Goal: Task Accomplishment & Management: Complete application form

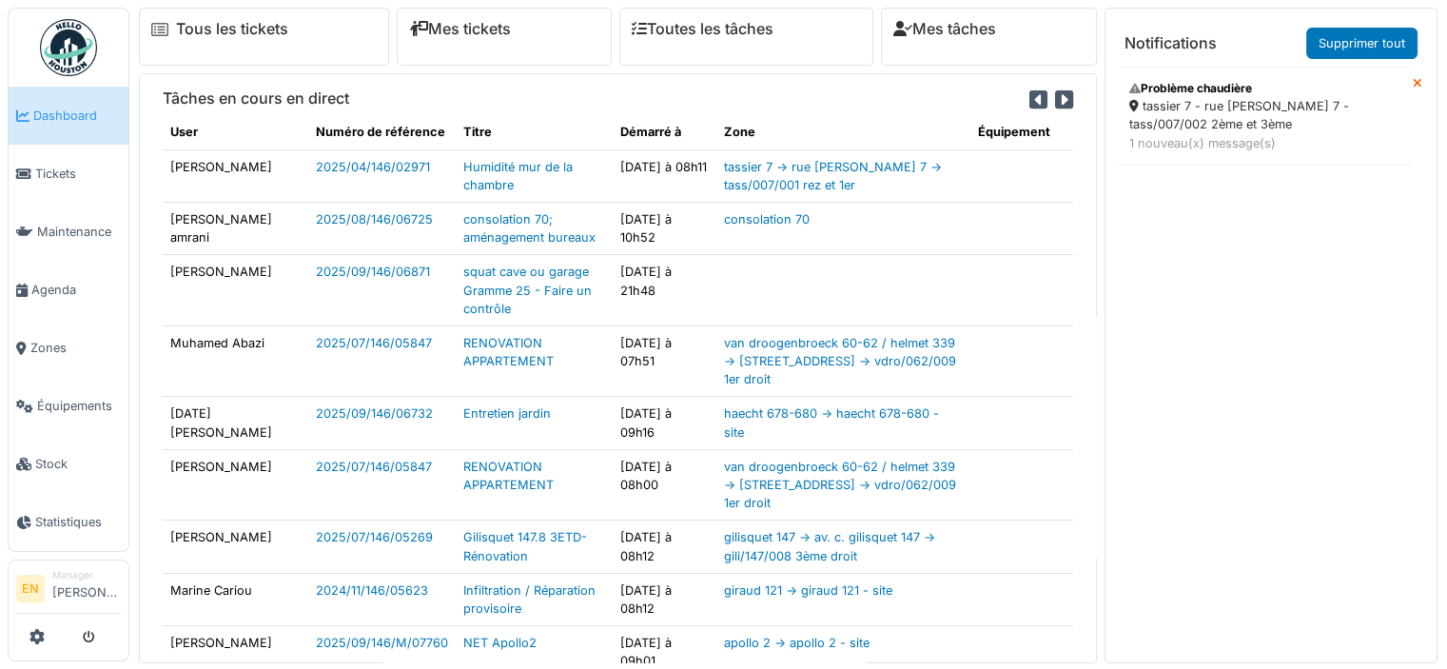
click at [1198, 117] on div "tassier 7 - rue s. tassier 7 - tass/007/002 2ème et 3ème" at bounding box center [1264, 115] width 271 height 36
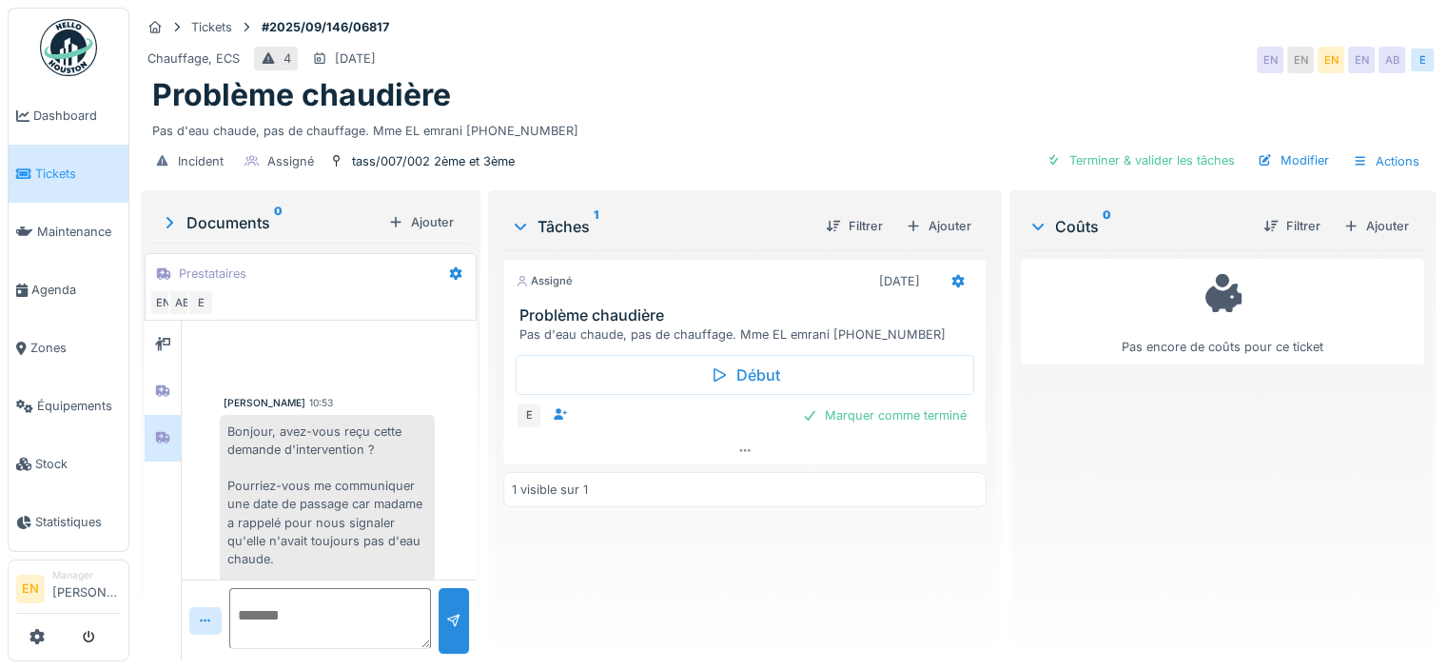
scroll to position [38, 0]
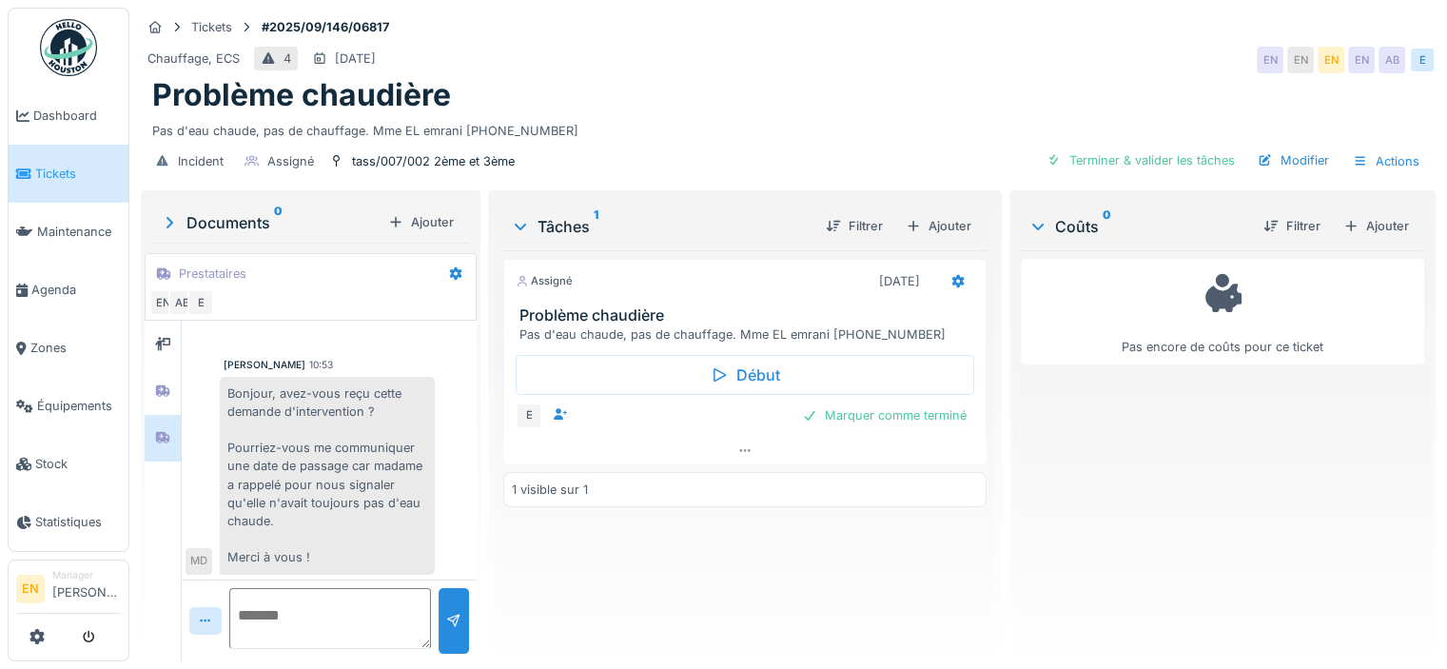
click at [827, 65] on div "Chauffage, ECS 4 06/09/2025 EN EN EN EN AB E" at bounding box center [788, 60] width 1295 height 34
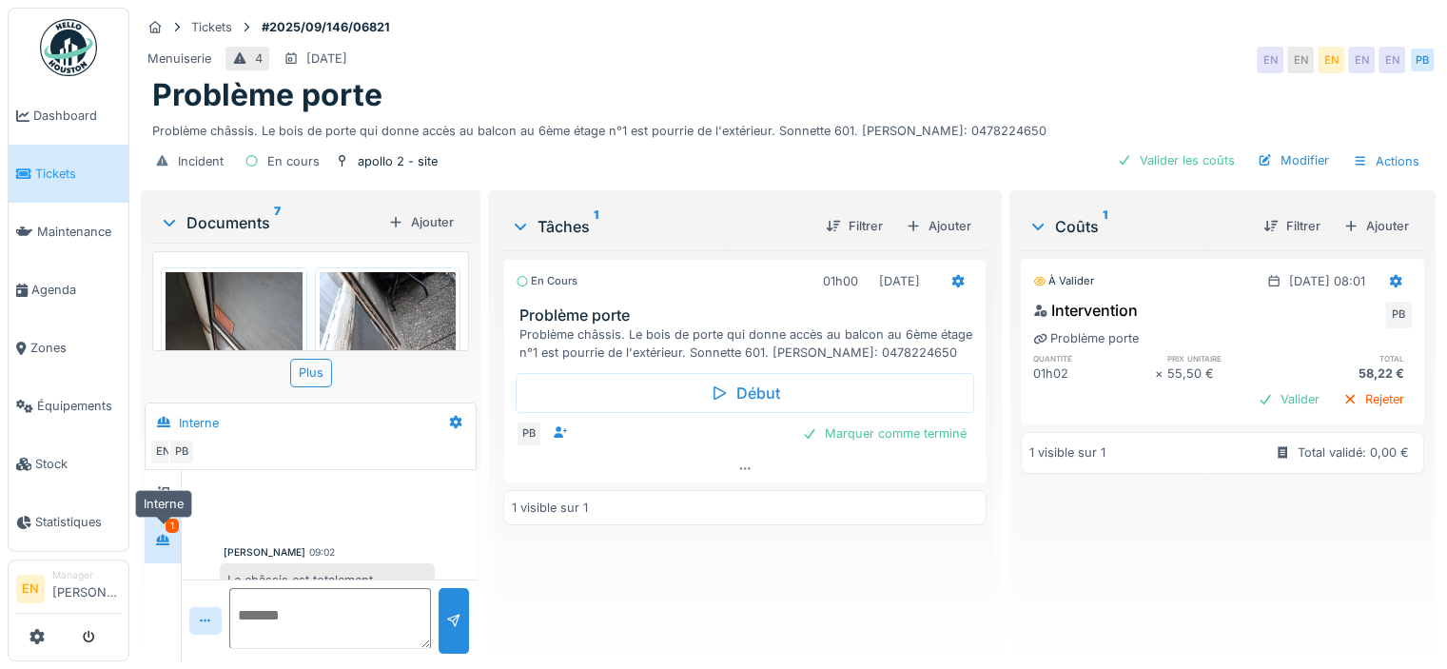
click at [167, 535] on icon at bounding box center [162, 540] width 13 height 10
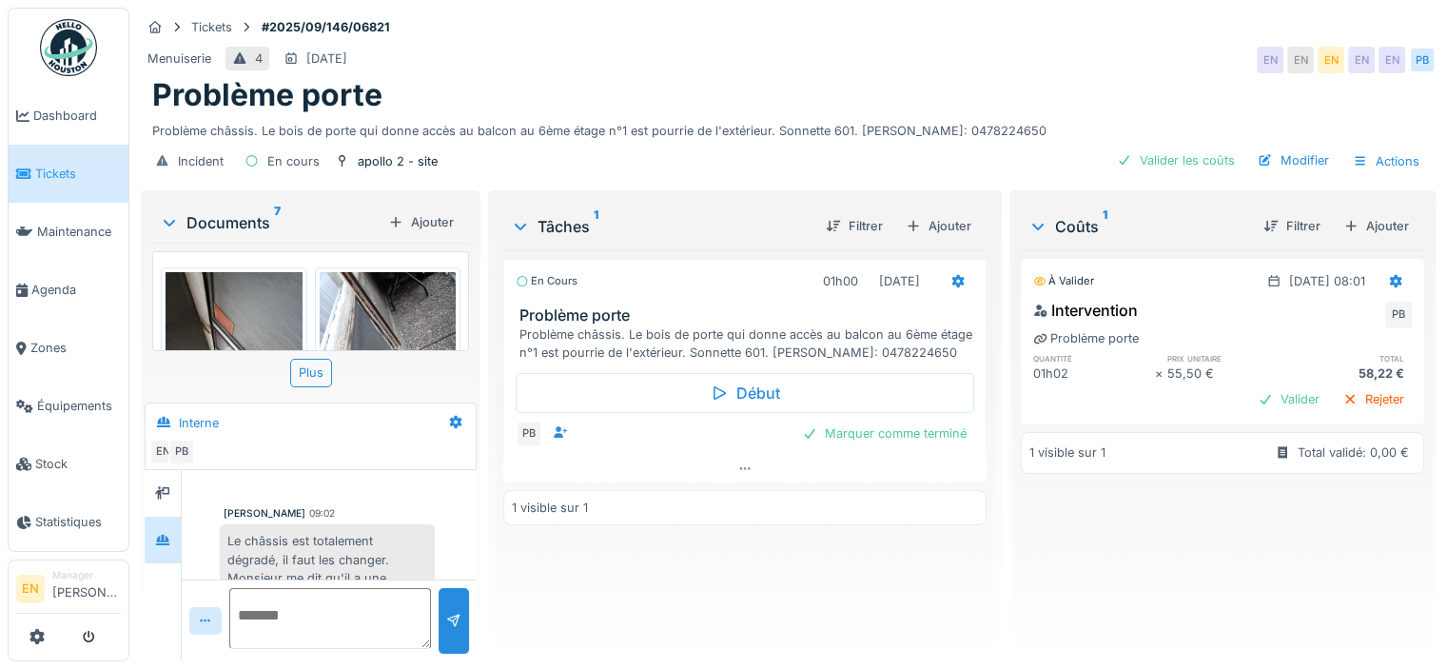
scroll to position [38, 0]
click at [796, 606] on div "En cours 01h00 03/09/2025 Problème porte Problème châssis. Le bois de porte qui…" at bounding box center [744, 448] width 483 height 396
click at [627, 556] on div "En cours 01h00 03/09/2025 Problème porte Problème châssis. Le bois de porte qui…" at bounding box center [744, 448] width 483 height 396
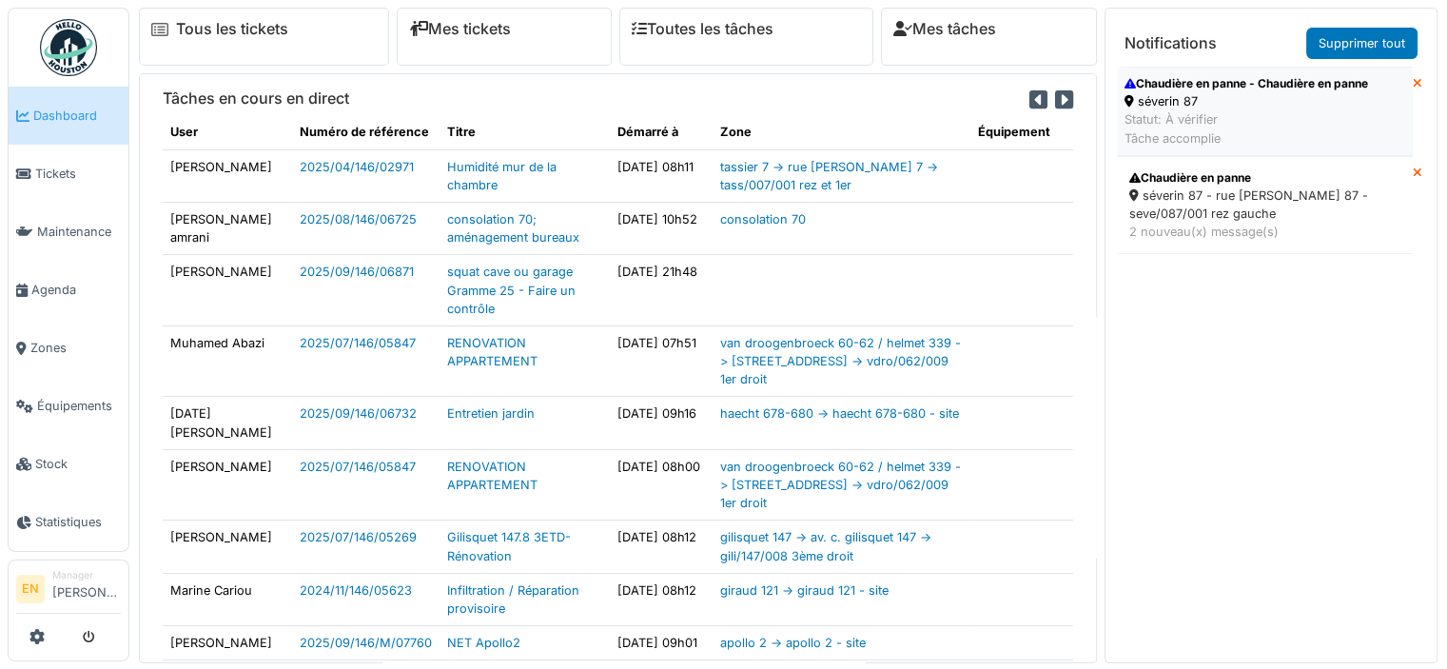
click at [1189, 94] on div "séverin 87" at bounding box center [1247, 101] width 244 height 18
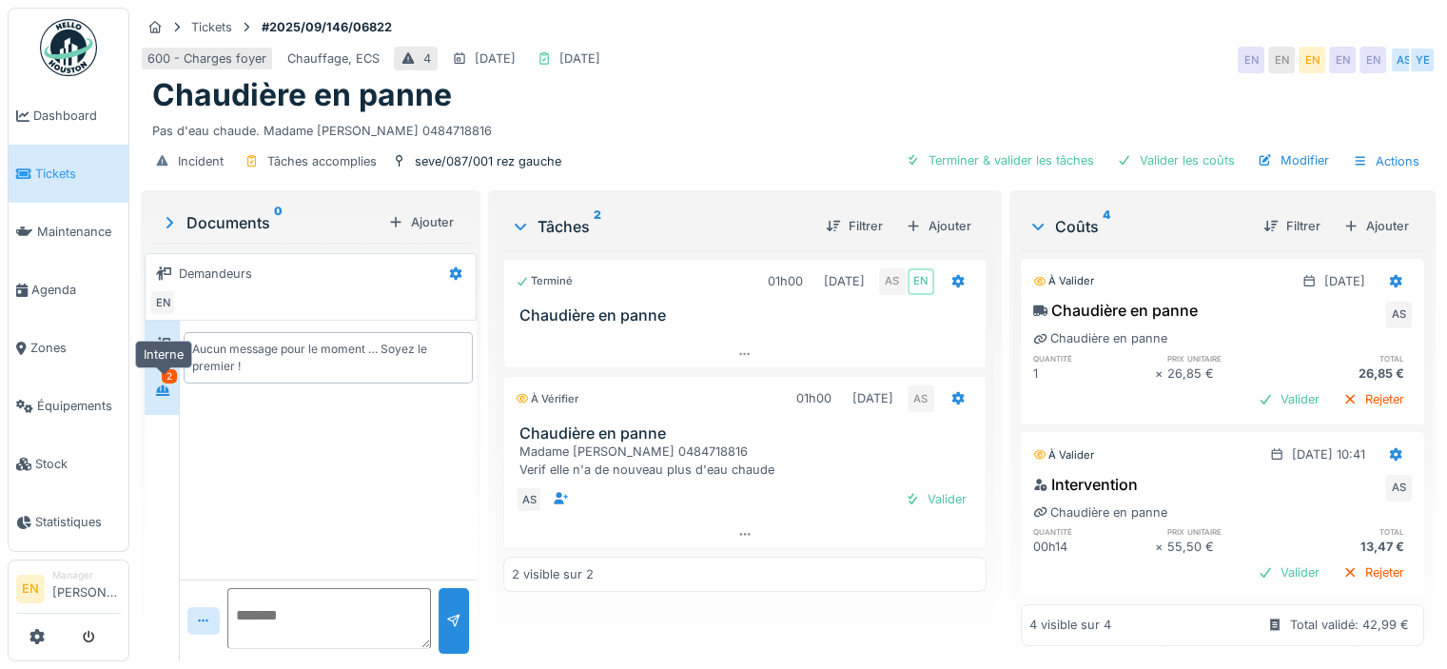
click at [167, 390] on icon at bounding box center [162, 390] width 13 height 10
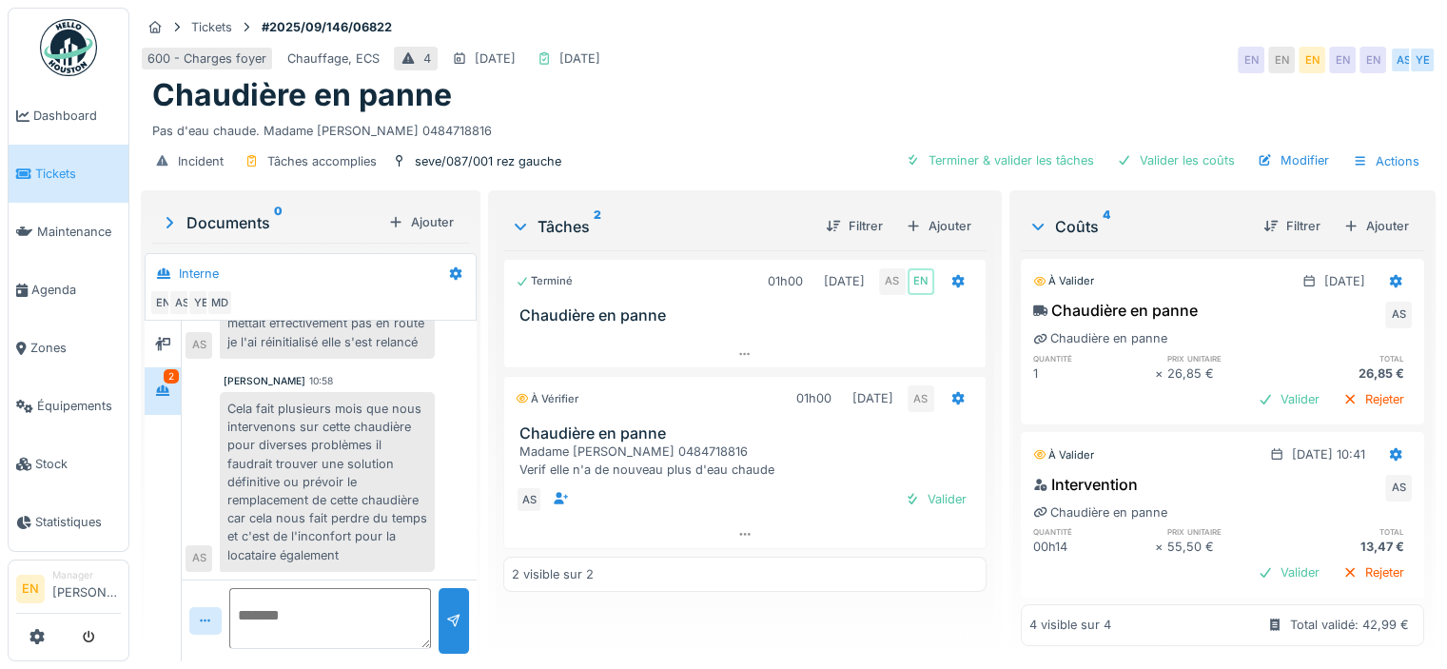
scroll to position [14, 0]
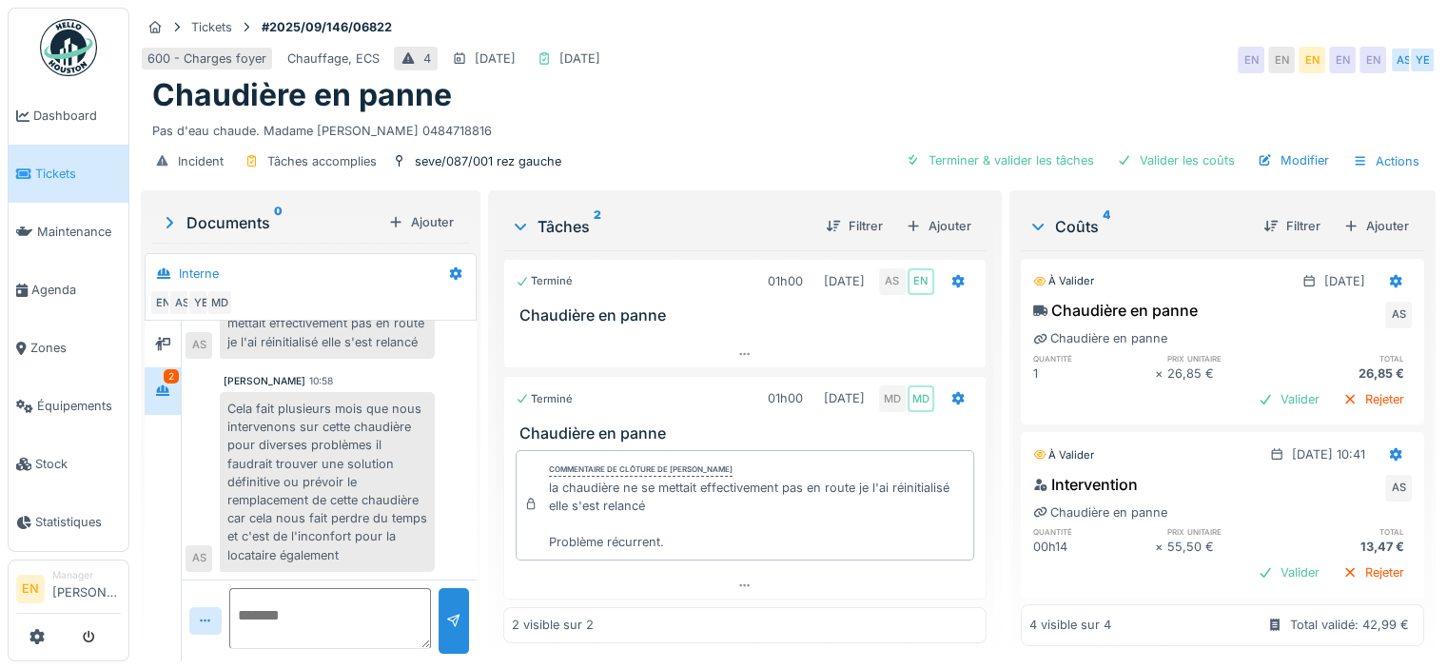
click at [301, 465] on div "Cela fait plusieurs mois que nous intervenons sur cette chaudière pour diverses…" at bounding box center [327, 482] width 215 height 180
click at [814, 90] on div "Chaudière en panne" at bounding box center [788, 95] width 1272 height 36
click at [944, 87] on div "Chaudière en panne" at bounding box center [788, 95] width 1272 height 36
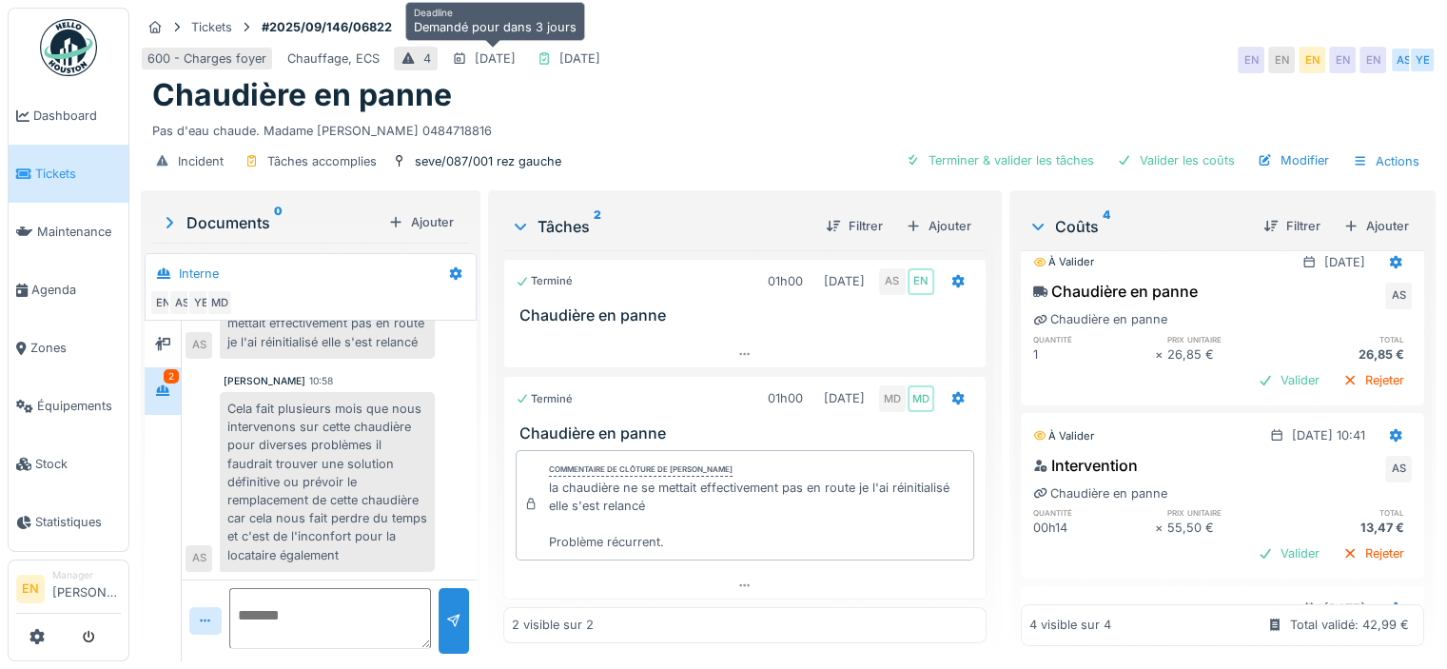
scroll to position [18, 0]
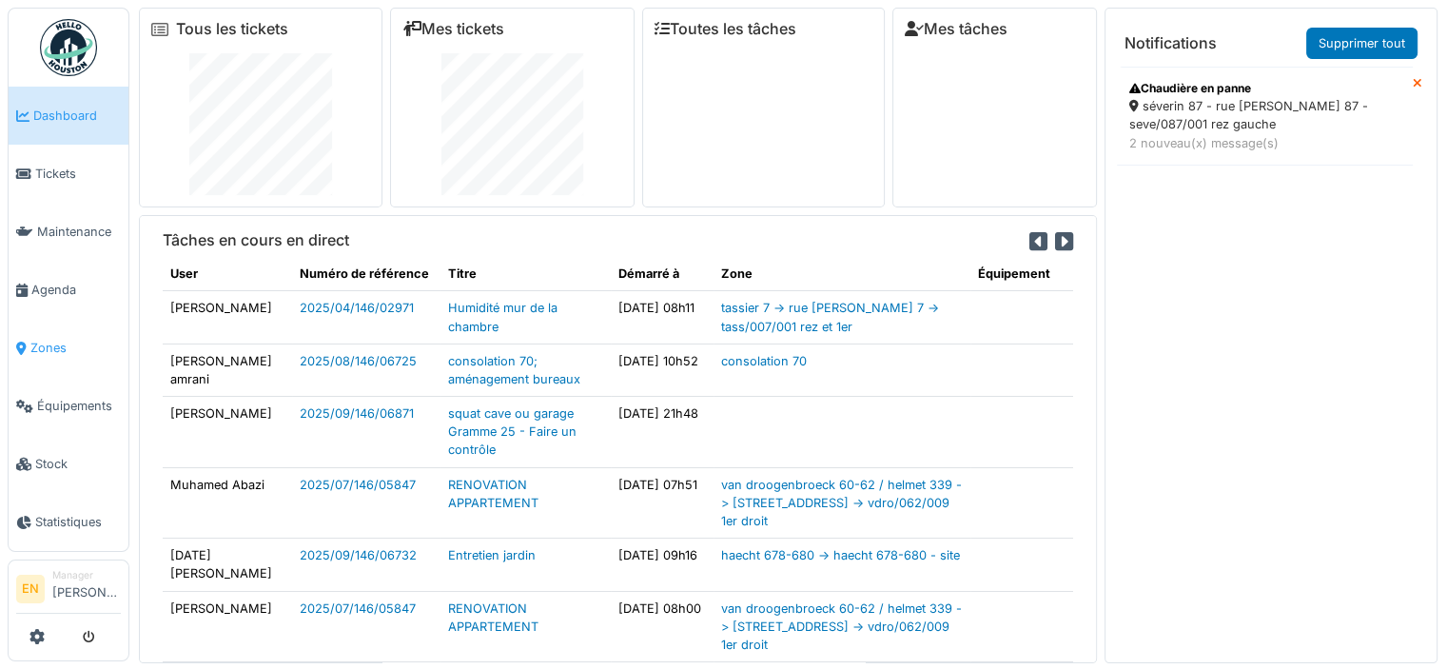
click at [59, 342] on span "Zones" at bounding box center [75, 348] width 90 height 18
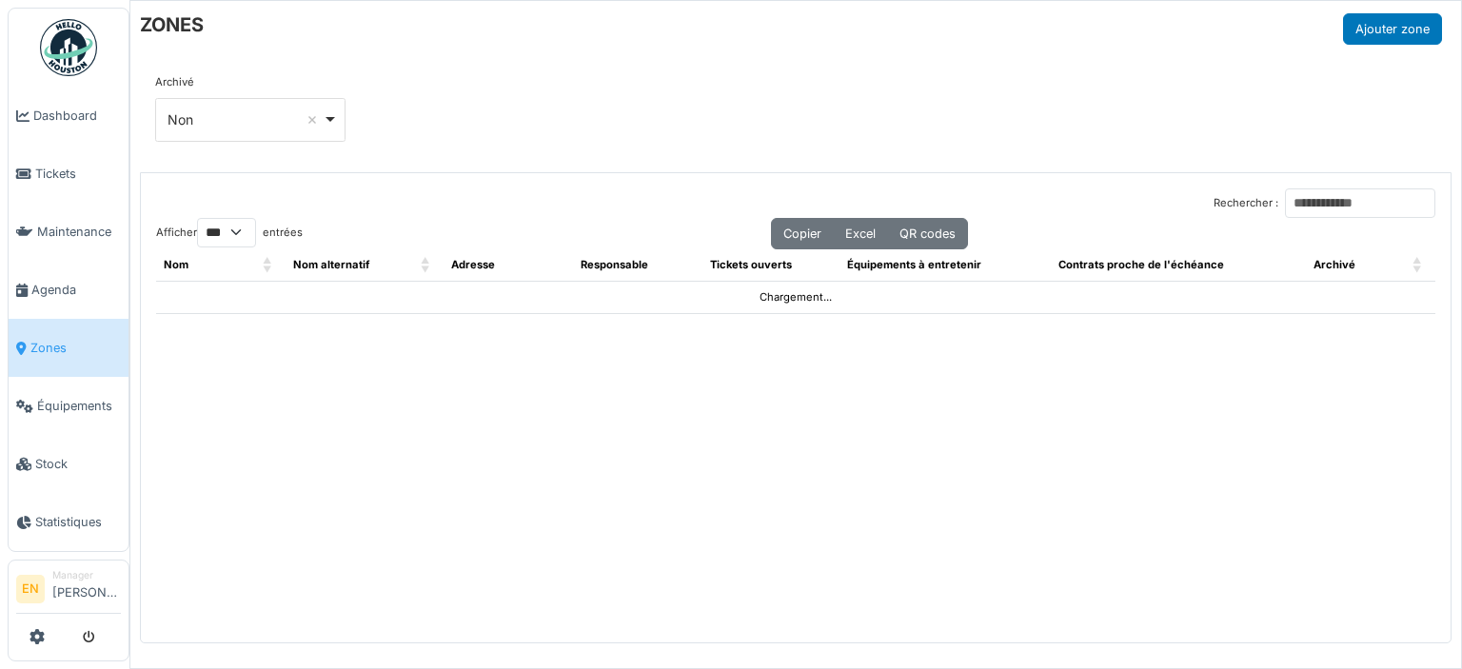
select select "***"
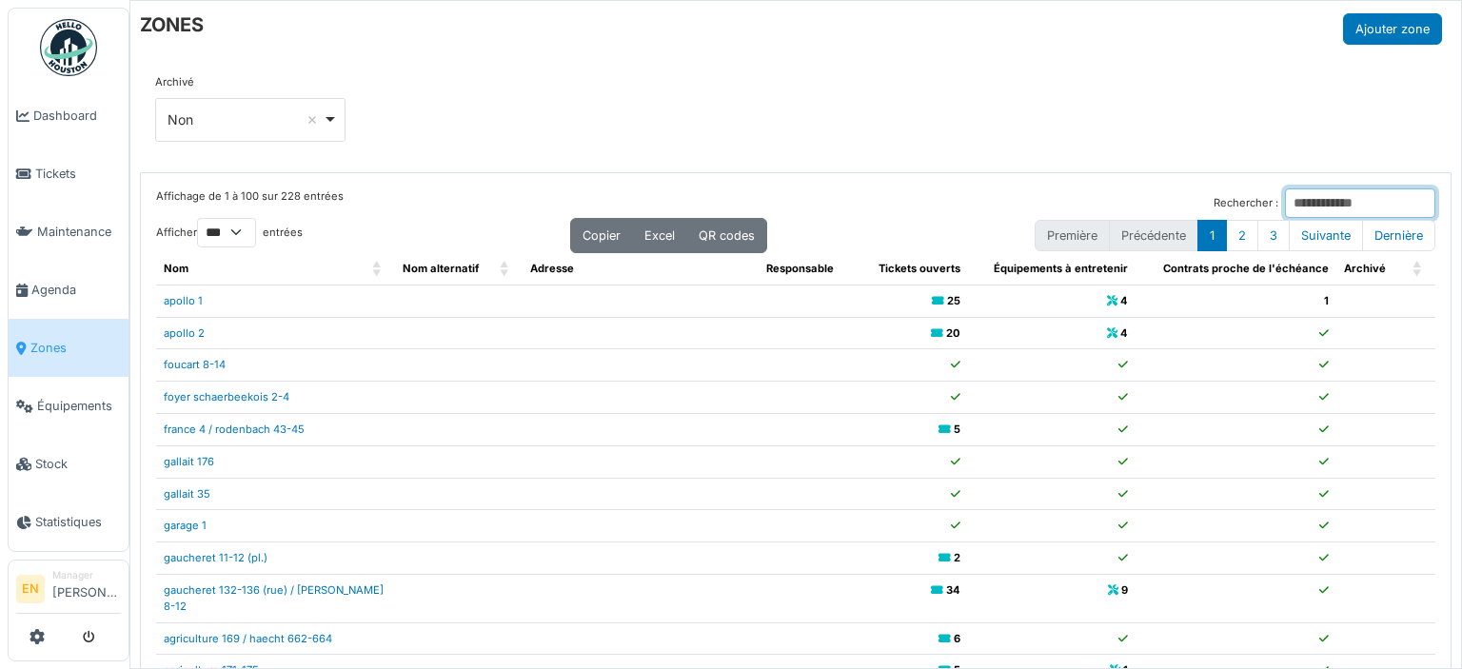
click at [1285, 197] on input "Rechercher :" at bounding box center [1360, 202] width 150 height 29
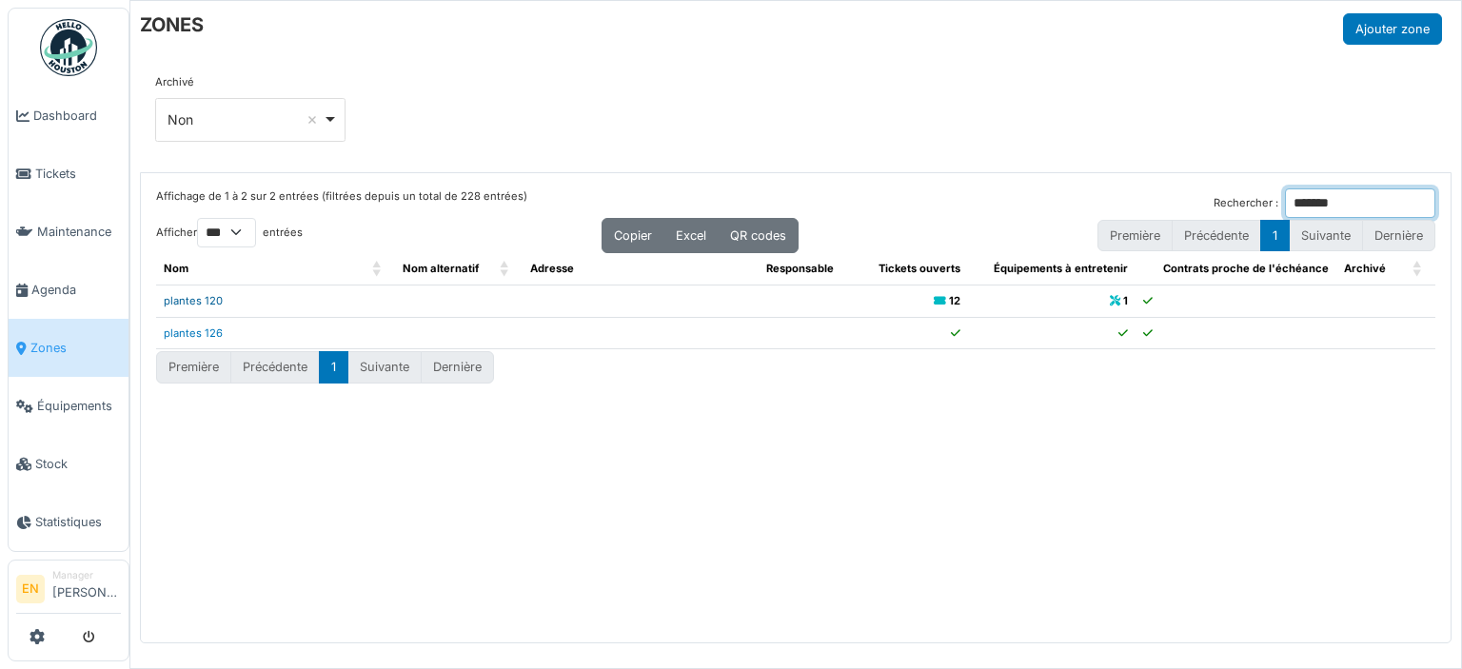
type input "*******"
click at [194, 302] on link "plantes 120" at bounding box center [193, 300] width 59 height 13
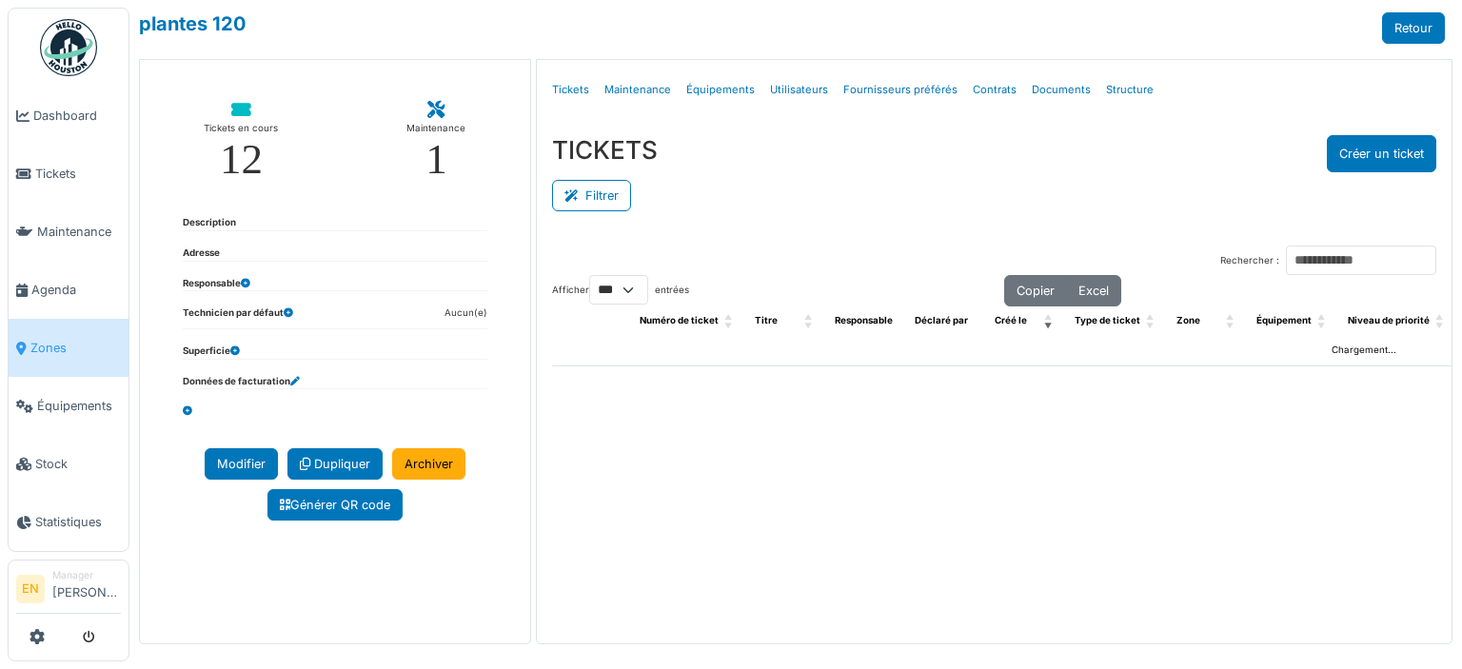
select select "***"
click at [1115, 91] on link "Structure" at bounding box center [1129, 90] width 63 height 45
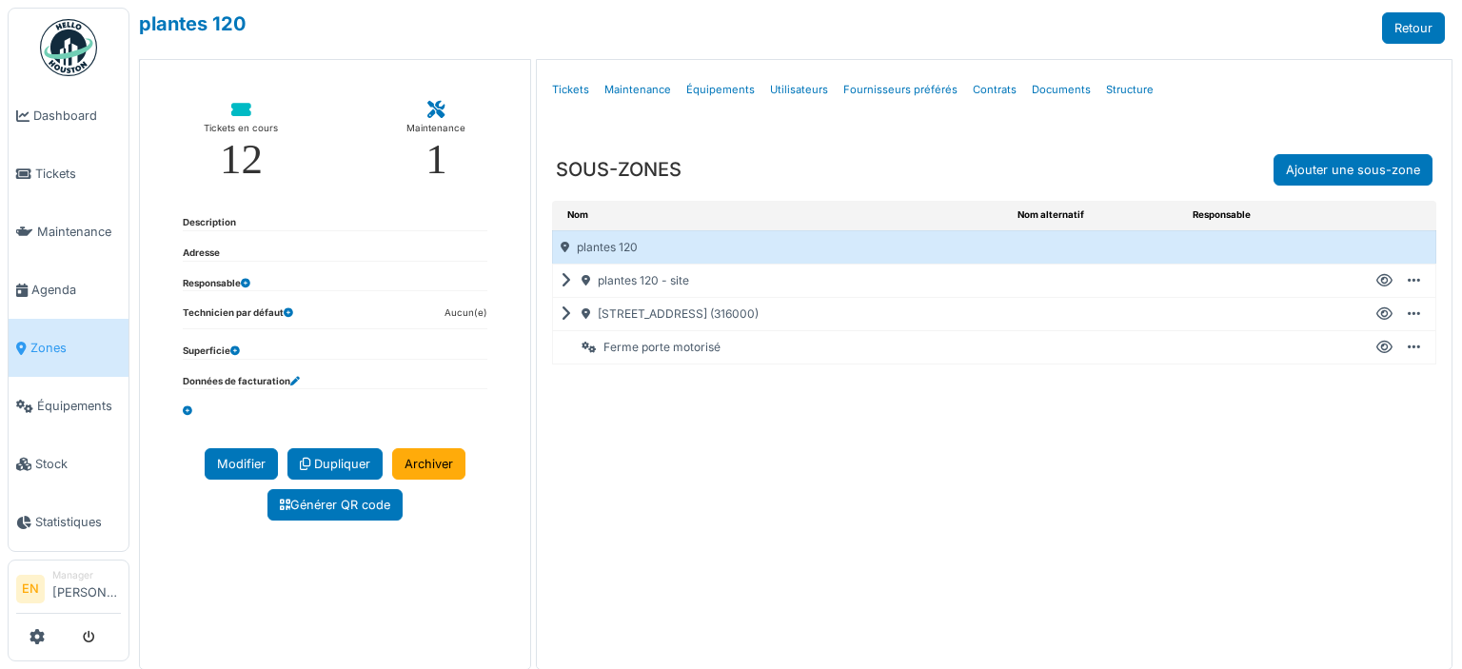
click at [1376, 281] on icon at bounding box center [1384, 281] width 16 height 1
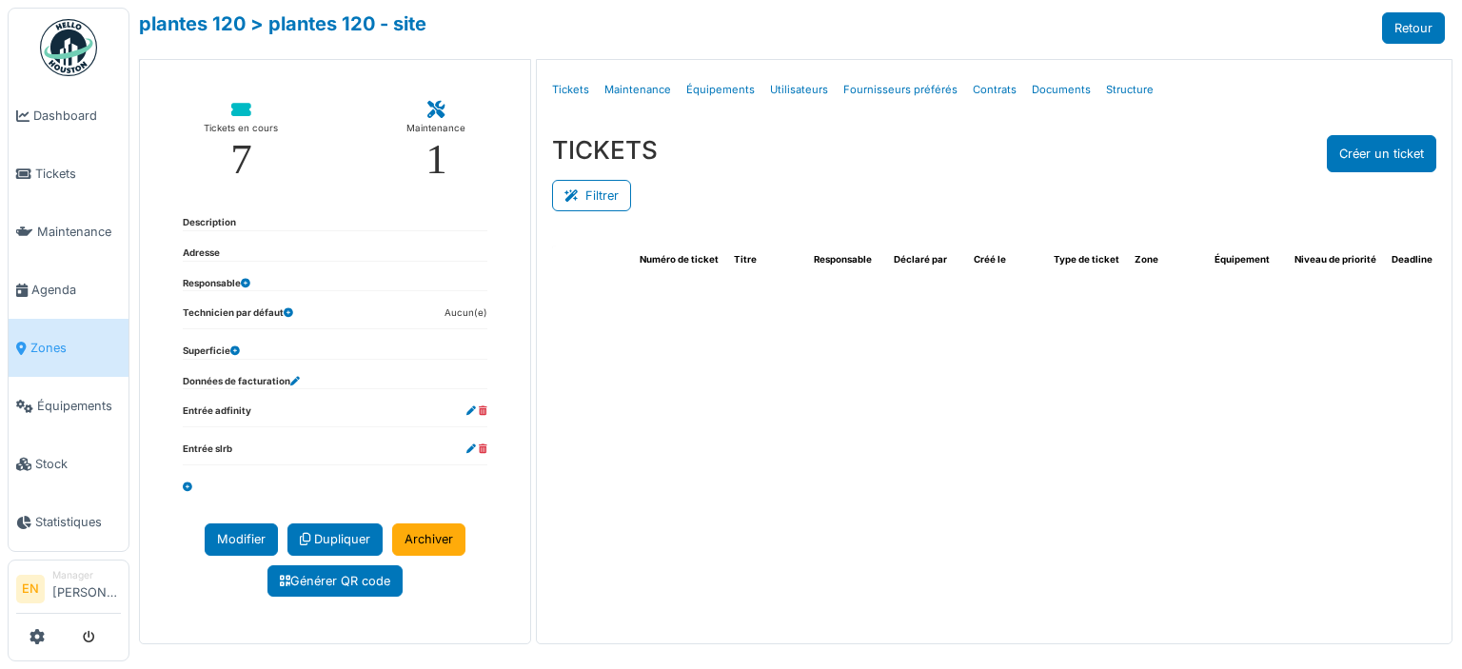
select select "***"
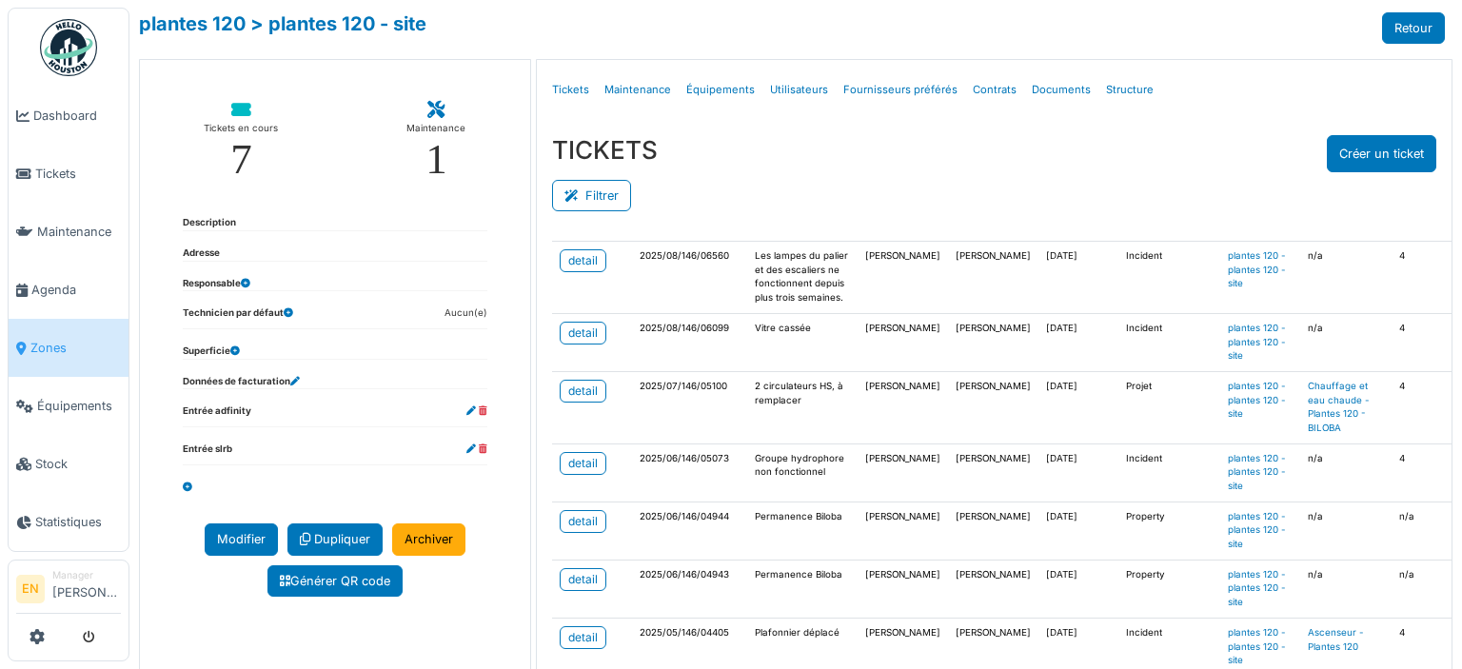
scroll to position [190, 0]
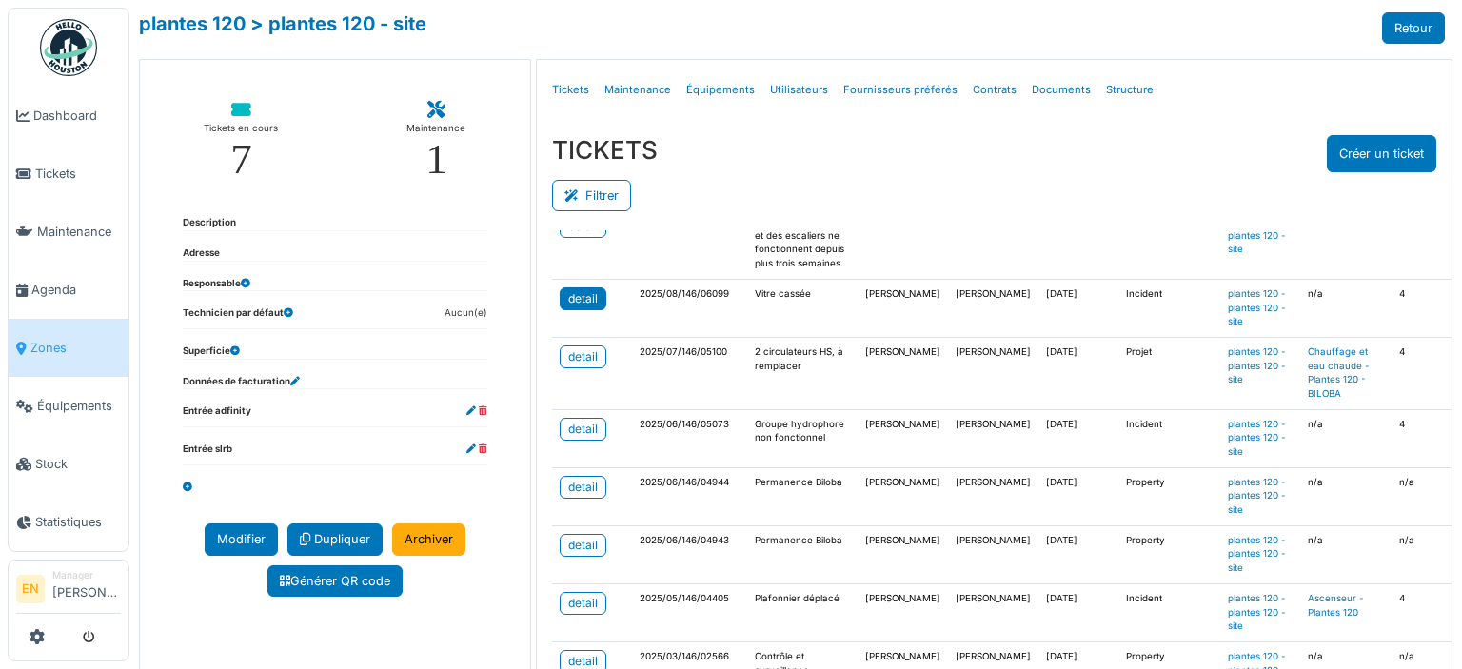
click at [581, 307] on div "detail" at bounding box center [582, 298] width 29 height 17
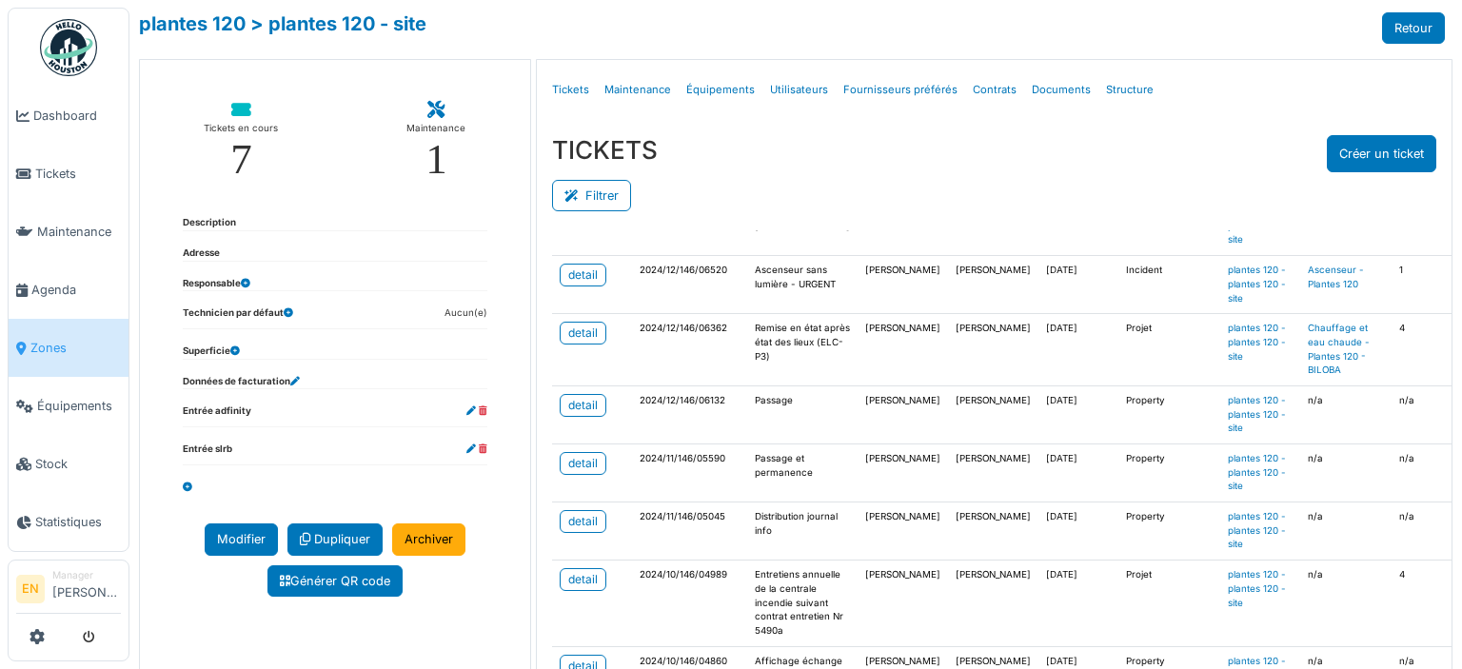
scroll to position [1142, 0]
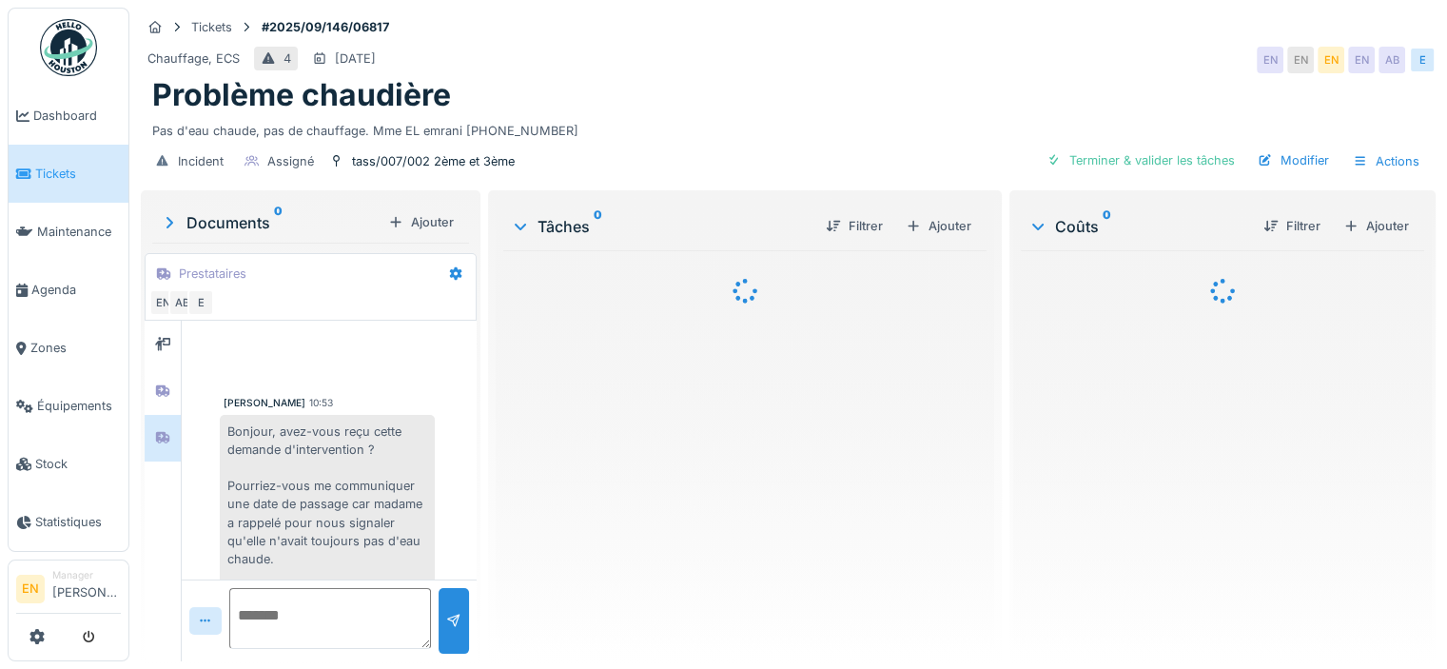
scroll to position [38, 0]
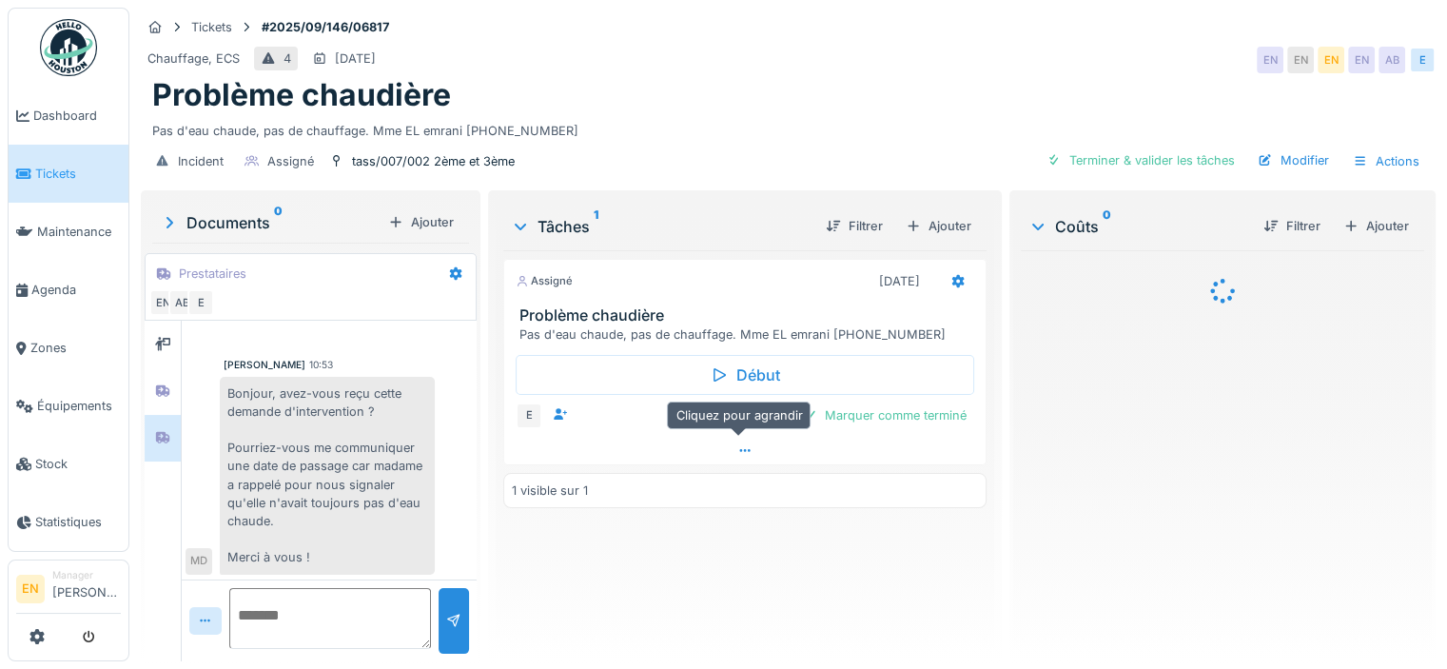
click at [745, 444] on icon at bounding box center [744, 450] width 15 height 12
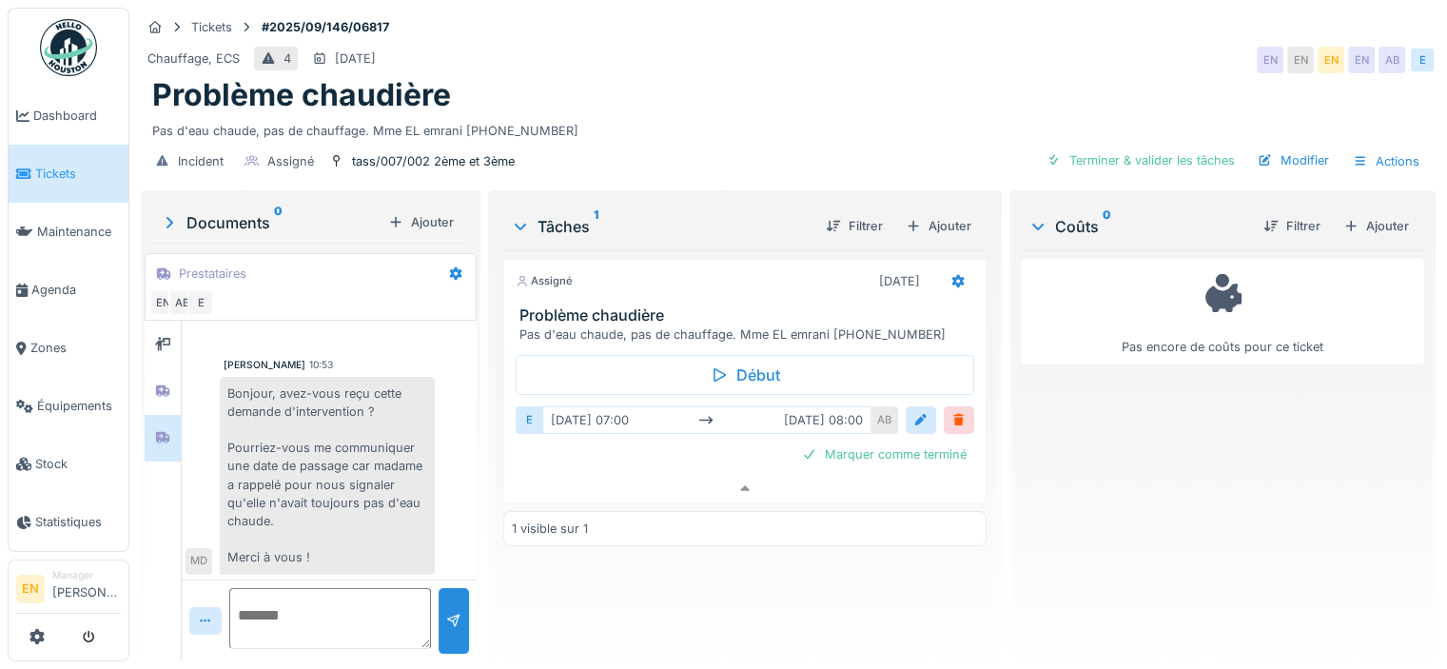
click at [677, 607] on div "Assigné 02/09/2025 Problème chaudière Pas d'eau chaude, pas de chauffage. Mme E…" at bounding box center [744, 448] width 483 height 396
click at [894, 77] on div "Problème chaudière" at bounding box center [788, 95] width 1272 height 36
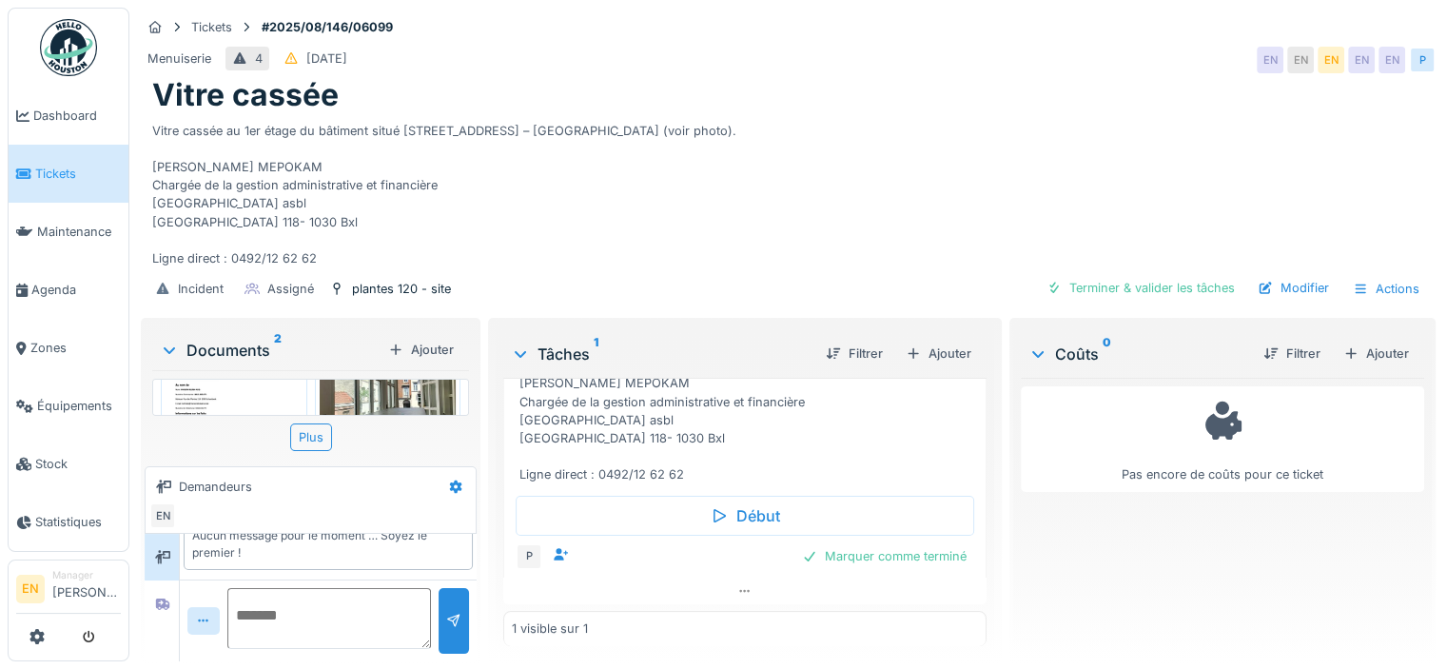
scroll to position [97, 0]
click at [322, 436] on div "Plus" at bounding box center [311, 437] width 42 height 28
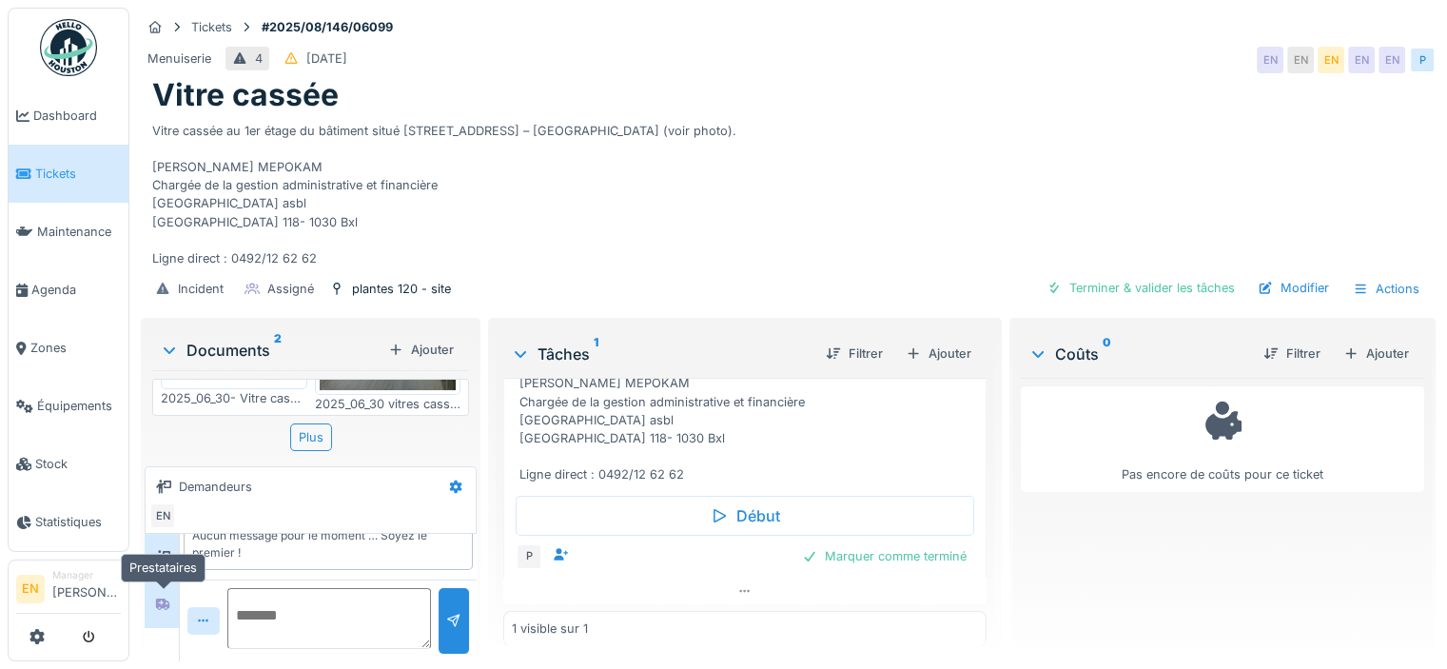
click at [166, 604] on icon at bounding box center [162, 604] width 13 height 11
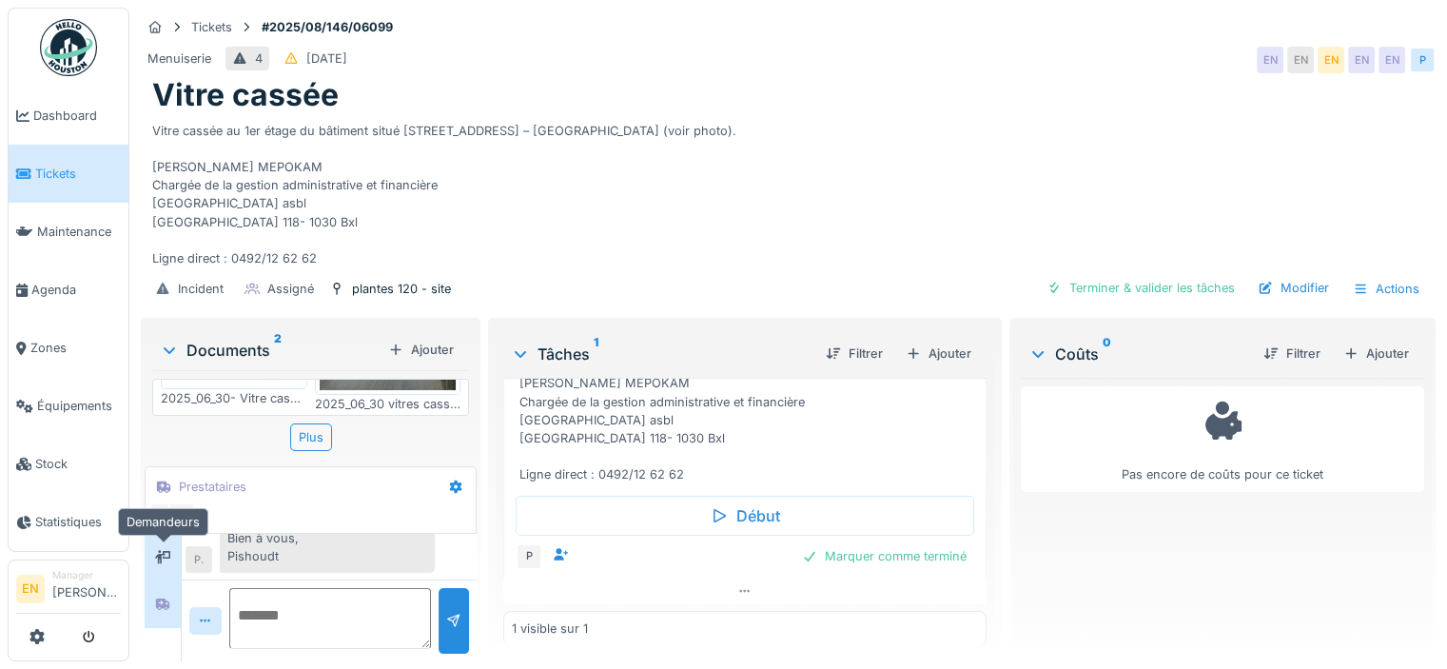
click at [169, 558] on icon at bounding box center [162, 556] width 15 height 13
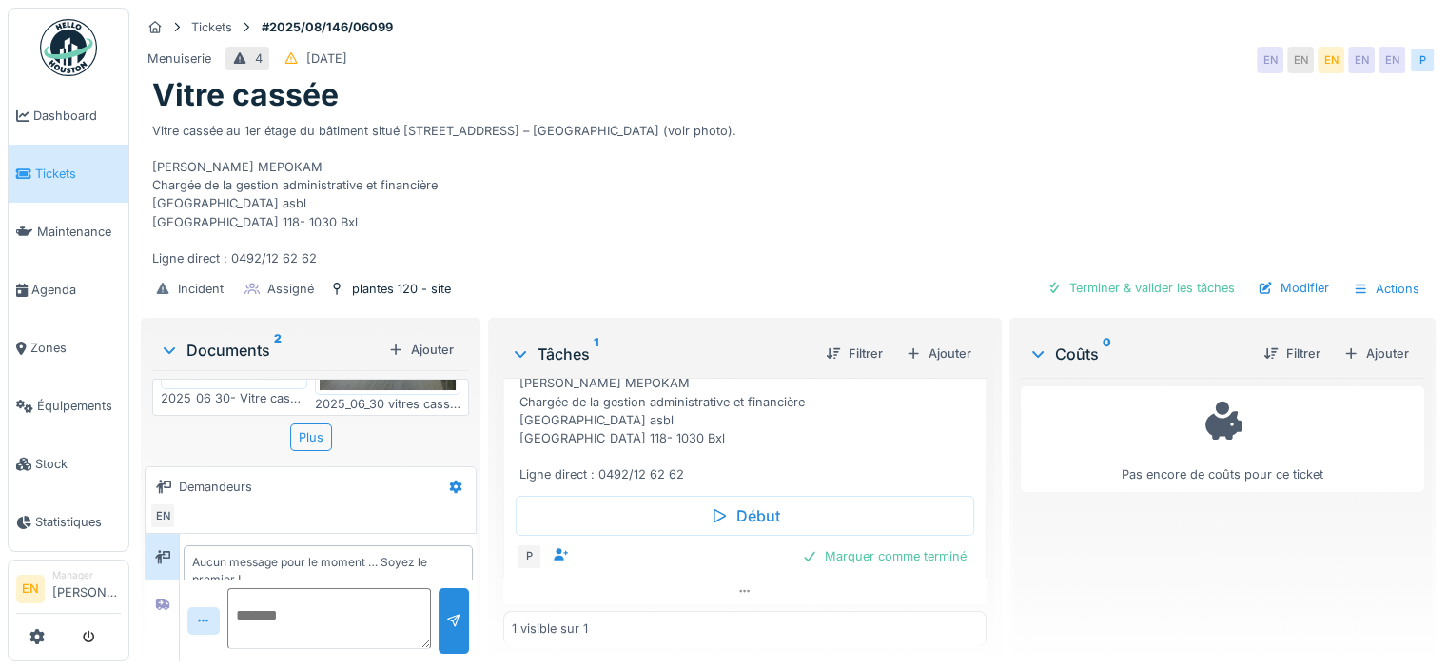
click at [670, 238] on div "Vitre cassée au 1er étage du bâtiment situé rue des Plantes 120/118 – Maison BI…" at bounding box center [788, 191] width 1272 height 154
click at [1077, 192] on div "Vitre cassée au 1er étage du bâtiment situé rue des Plantes 120/118 – Maison BI…" at bounding box center [788, 191] width 1272 height 154
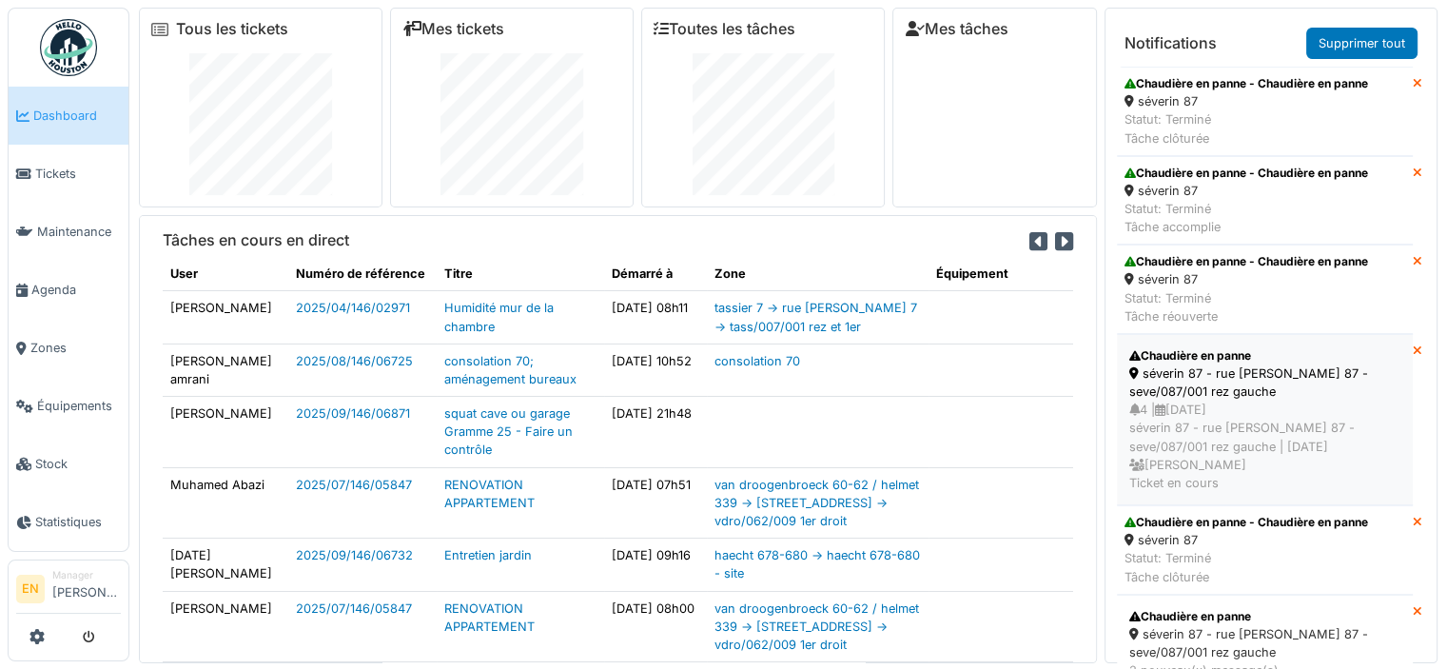
scroll to position [36, 0]
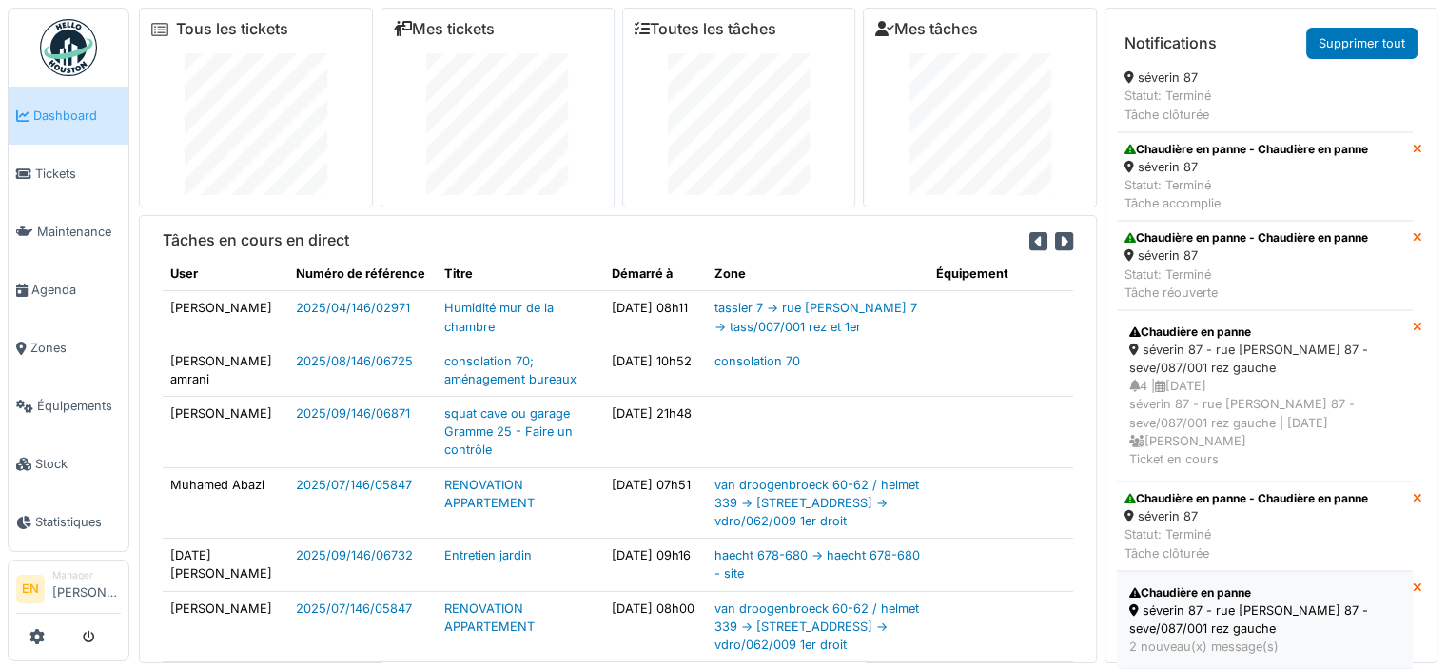
click at [1205, 604] on div "séverin 87 - rue [PERSON_NAME] 87 - seve/087/001 rez gauche" at bounding box center [1264, 619] width 271 height 36
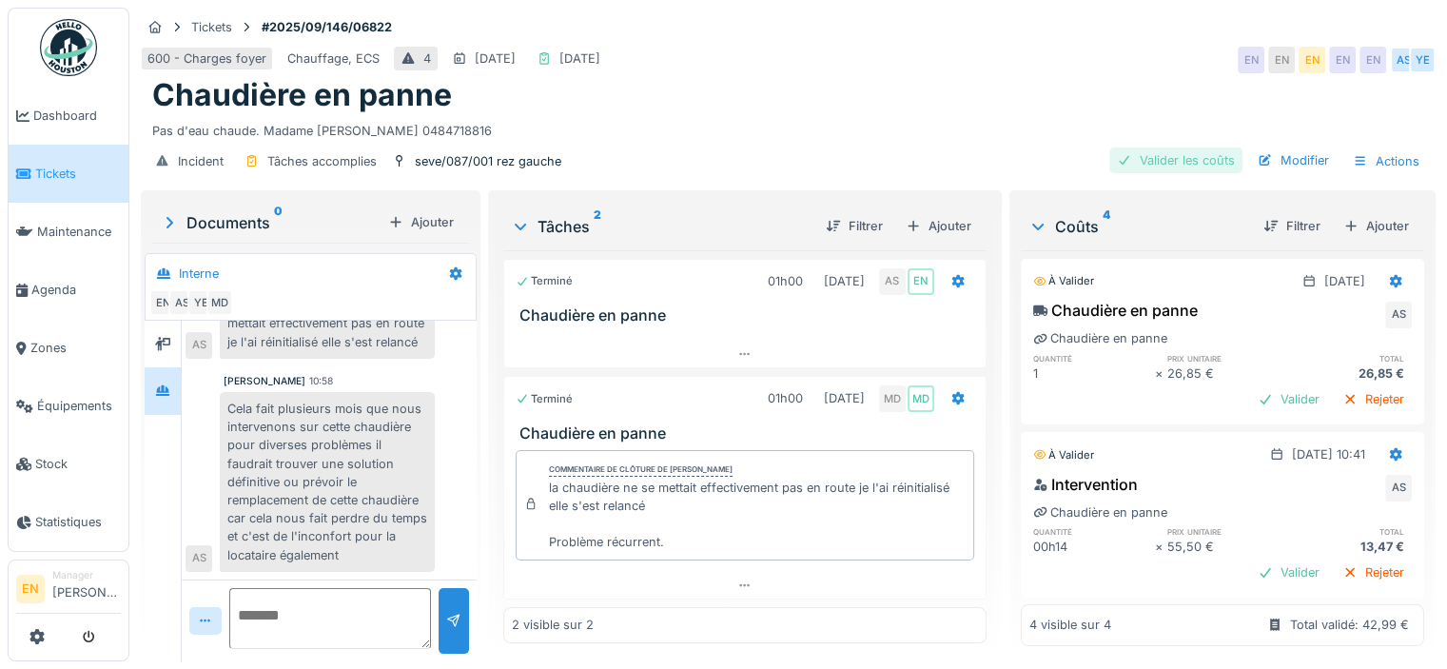
click at [1184, 156] on div "Valider les coûts" at bounding box center [1175, 160] width 133 height 26
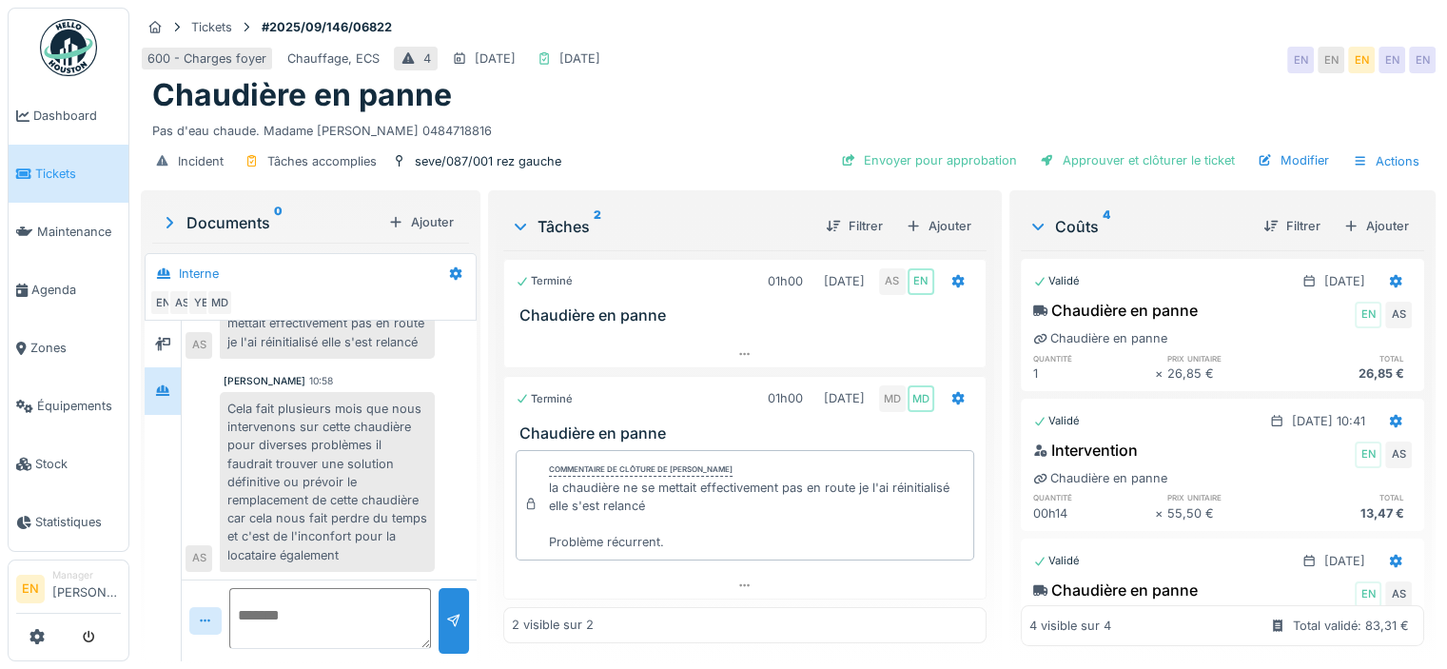
click at [675, 130] on div "Pas d'eau chaude. Madame Pacvoska 0484718816" at bounding box center [788, 127] width 1272 height 26
click at [68, 58] on img at bounding box center [68, 47] width 57 height 57
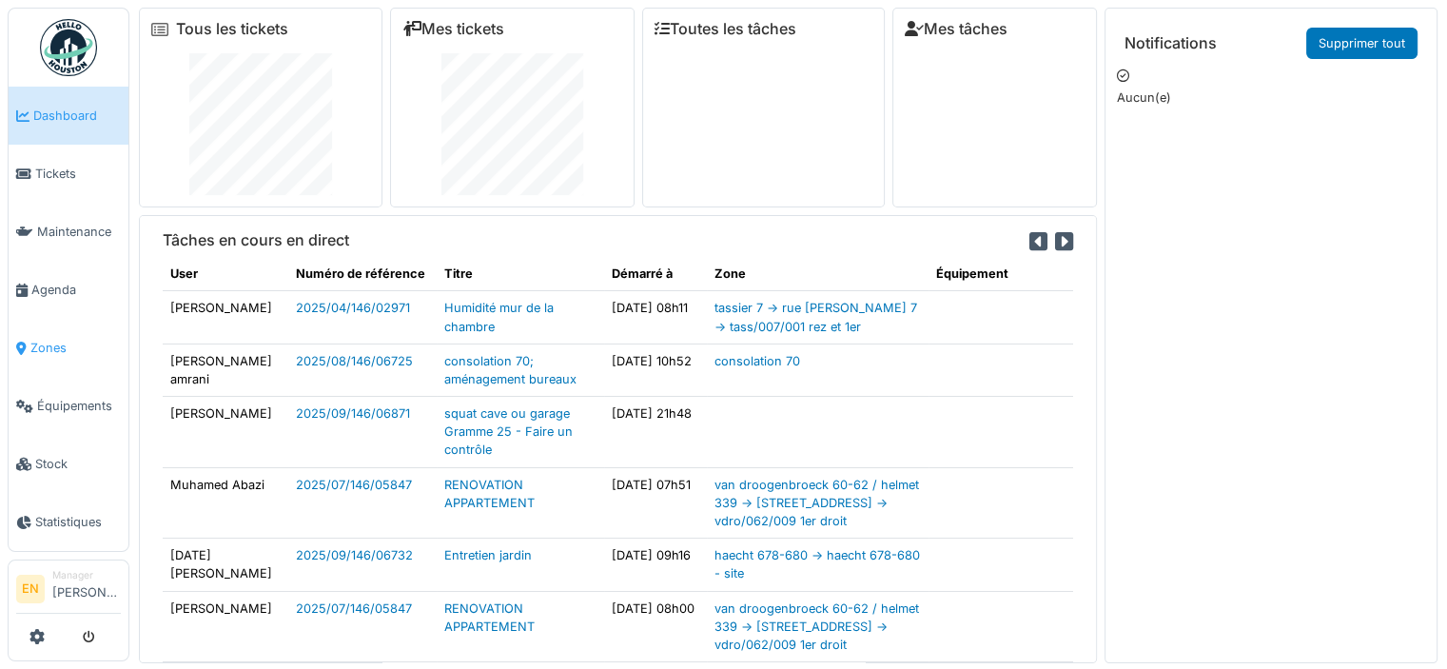
click at [45, 342] on span "Zones" at bounding box center [75, 348] width 90 height 18
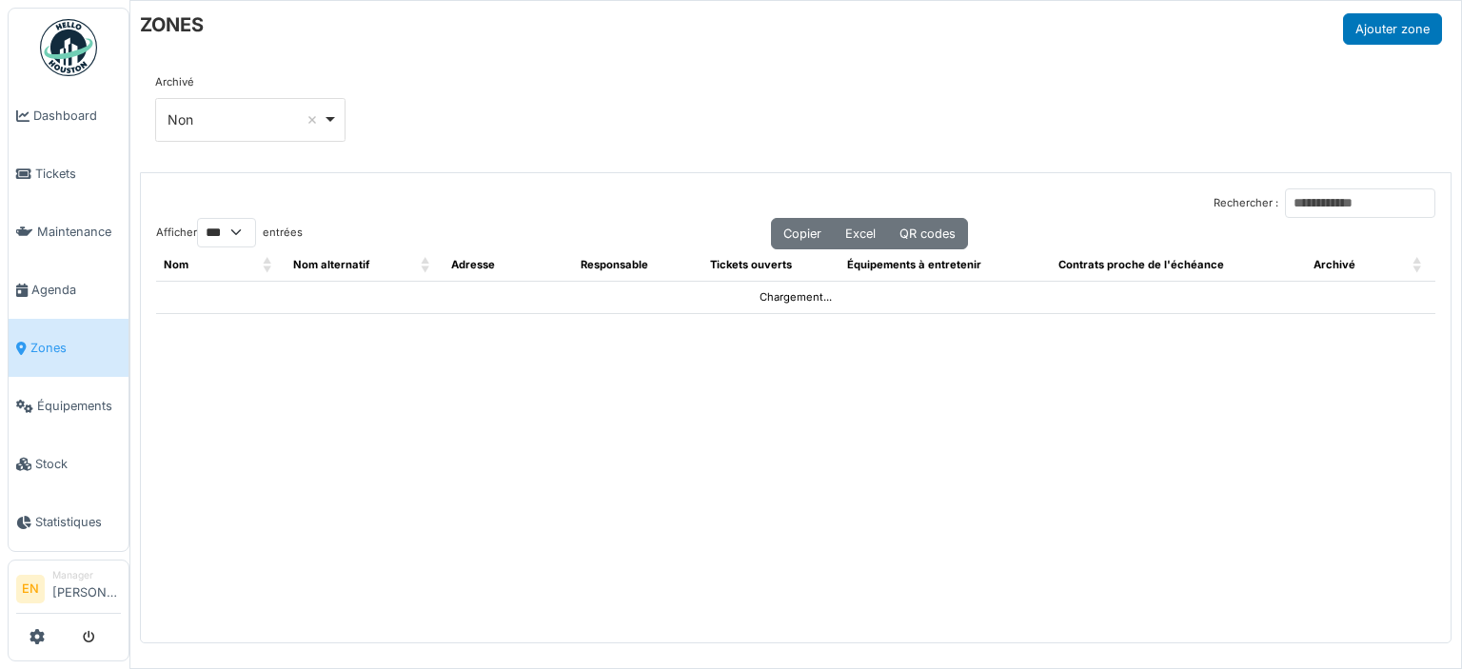
select select "***"
click at [1359, 196] on input "Rechercher :" at bounding box center [1360, 202] width 150 height 29
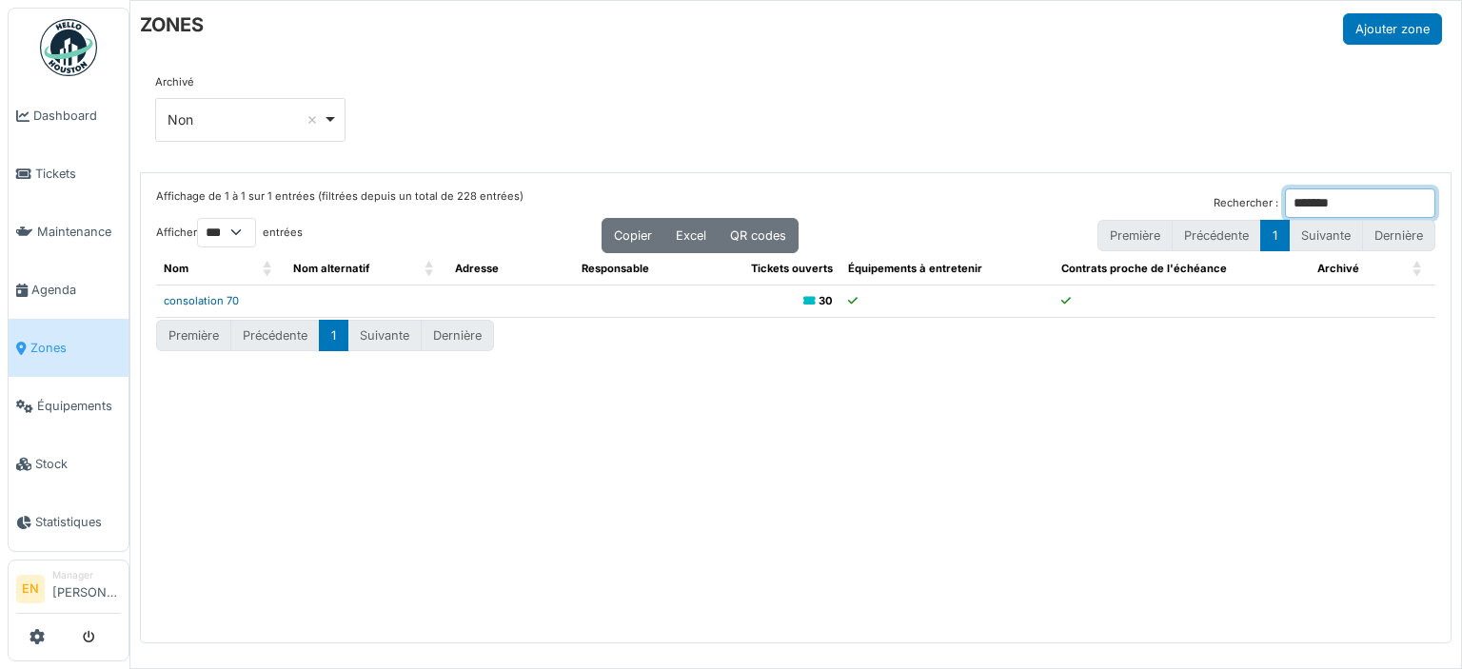
type input "*******"
click at [210, 300] on link "consolation 70" at bounding box center [201, 300] width 75 height 13
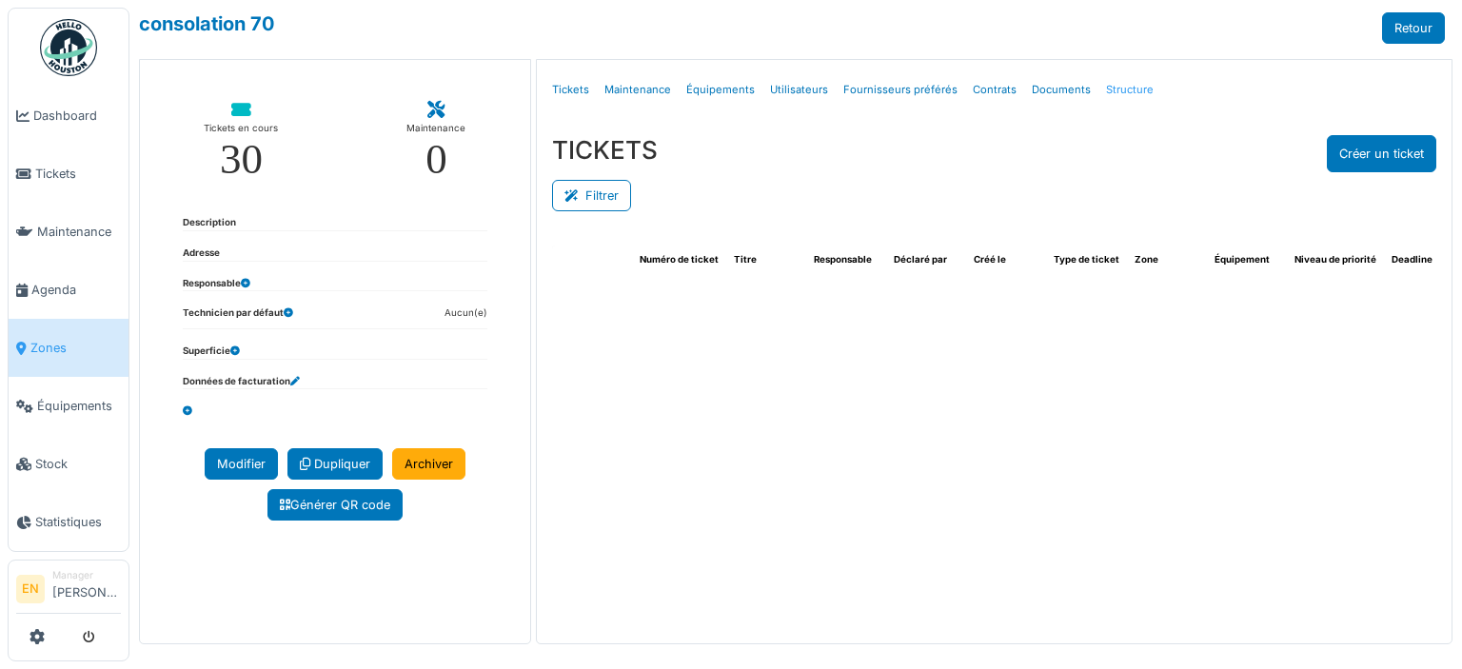
select select "***"
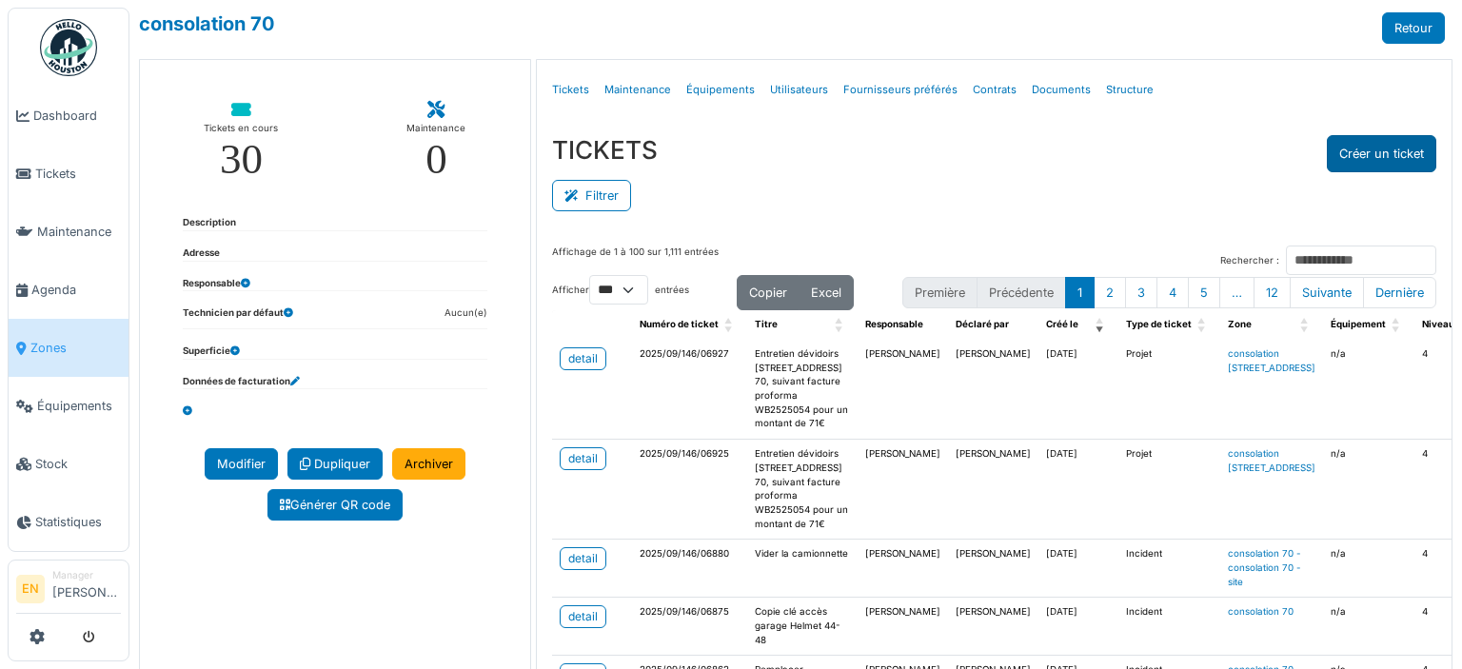
click at [1382, 147] on button "Créer un ticket" at bounding box center [1380, 153] width 109 height 37
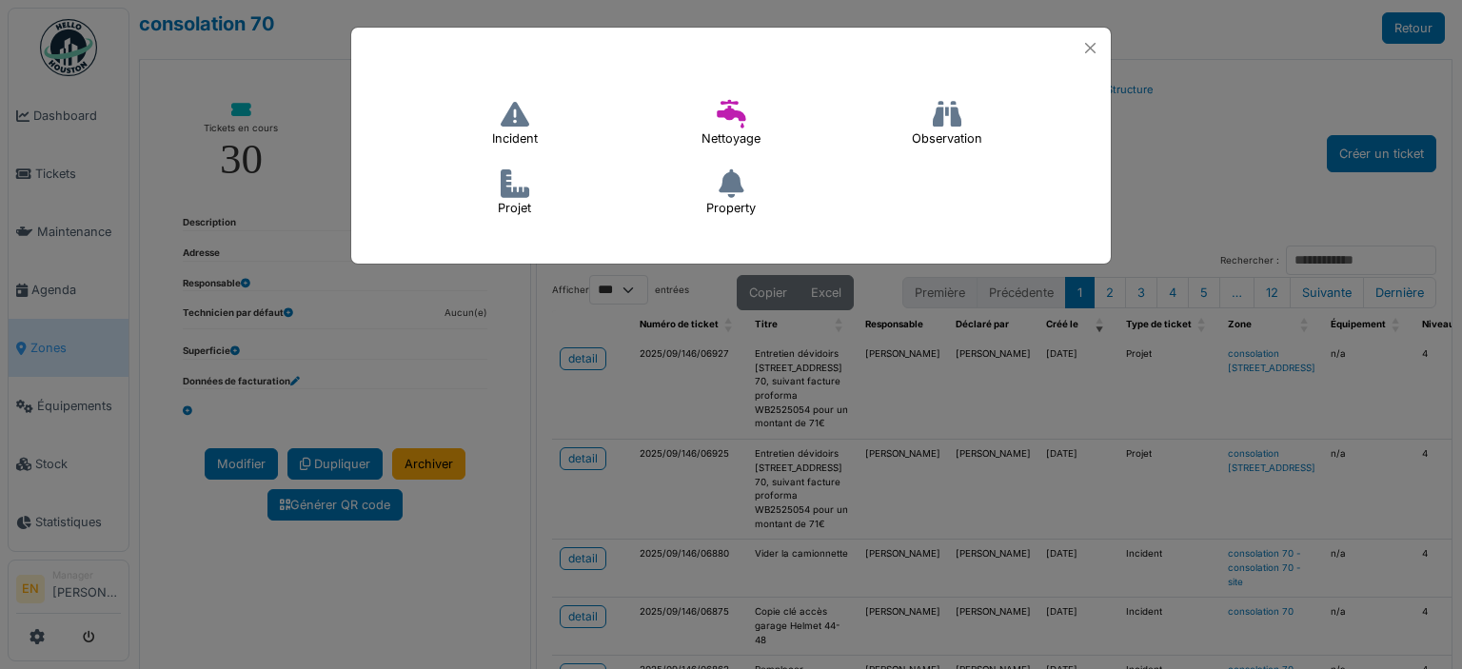
click at [507, 128] on icon at bounding box center [515, 114] width 29 height 29
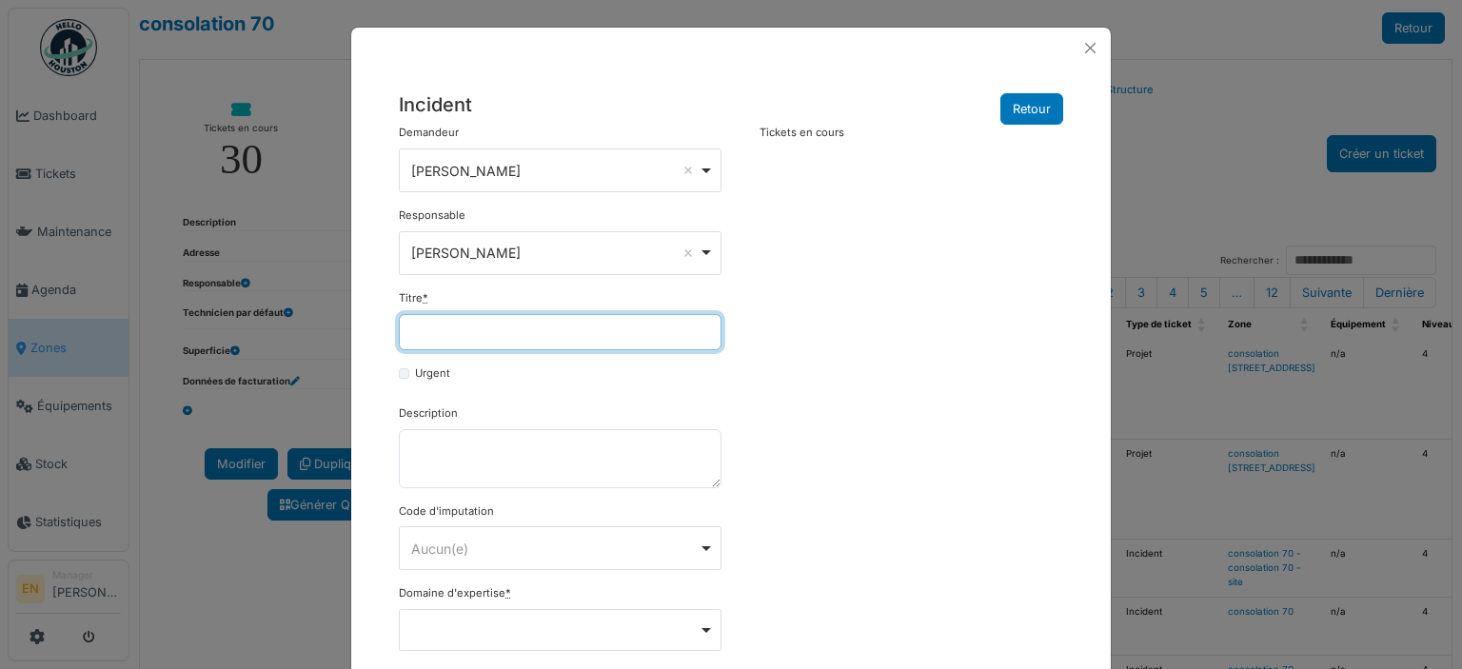
click at [514, 334] on input "Titre *" at bounding box center [560, 332] width 323 height 36
type input "**********"
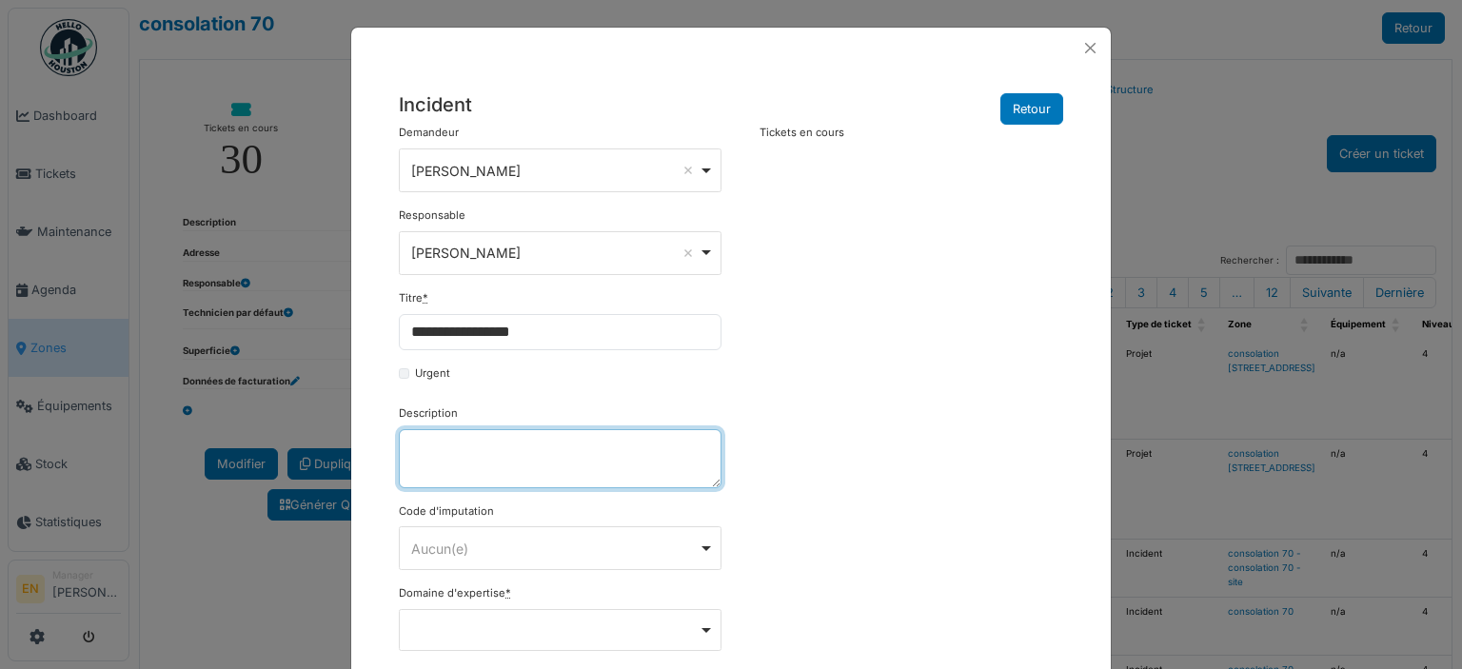
click at [511, 433] on textarea "Description" at bounding box center [560, 458] width 323 height 59
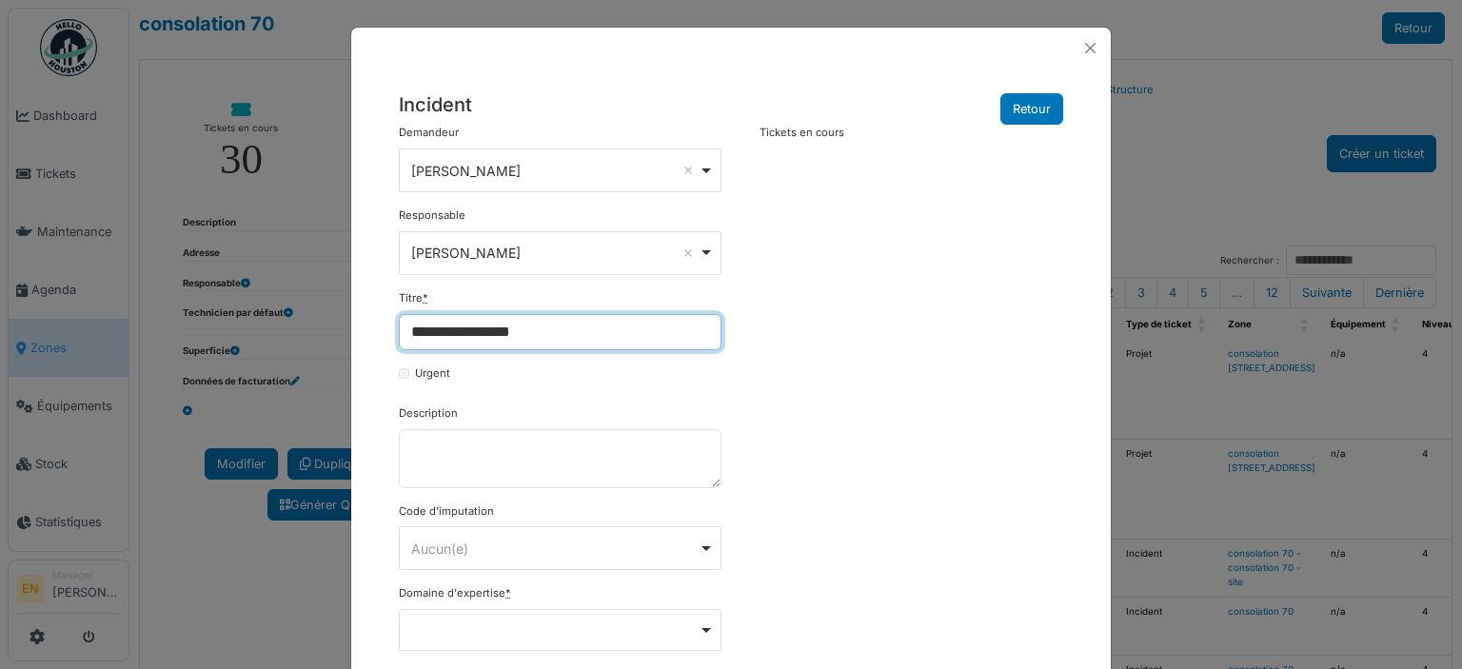
drag, startPoint x: 559, startPoint y: 329, endPoint x: 359, endPoint y: 333, distance: 200.8
click at [359, 333] on div "**********" at bounding box center [730, 507] width 759 height 877
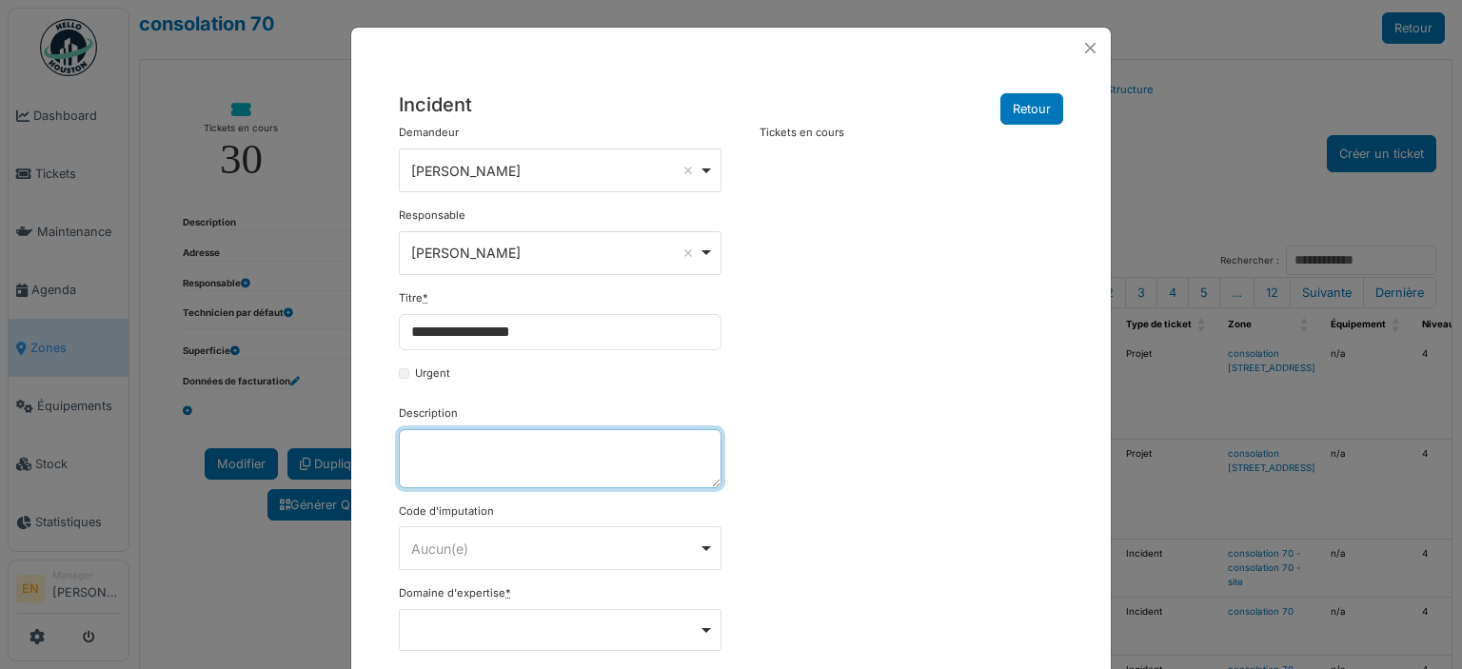
click at [468, 443] on textarea "Description" at bounding box center [560, 458] width 323 height 59
paste textarea "**********"
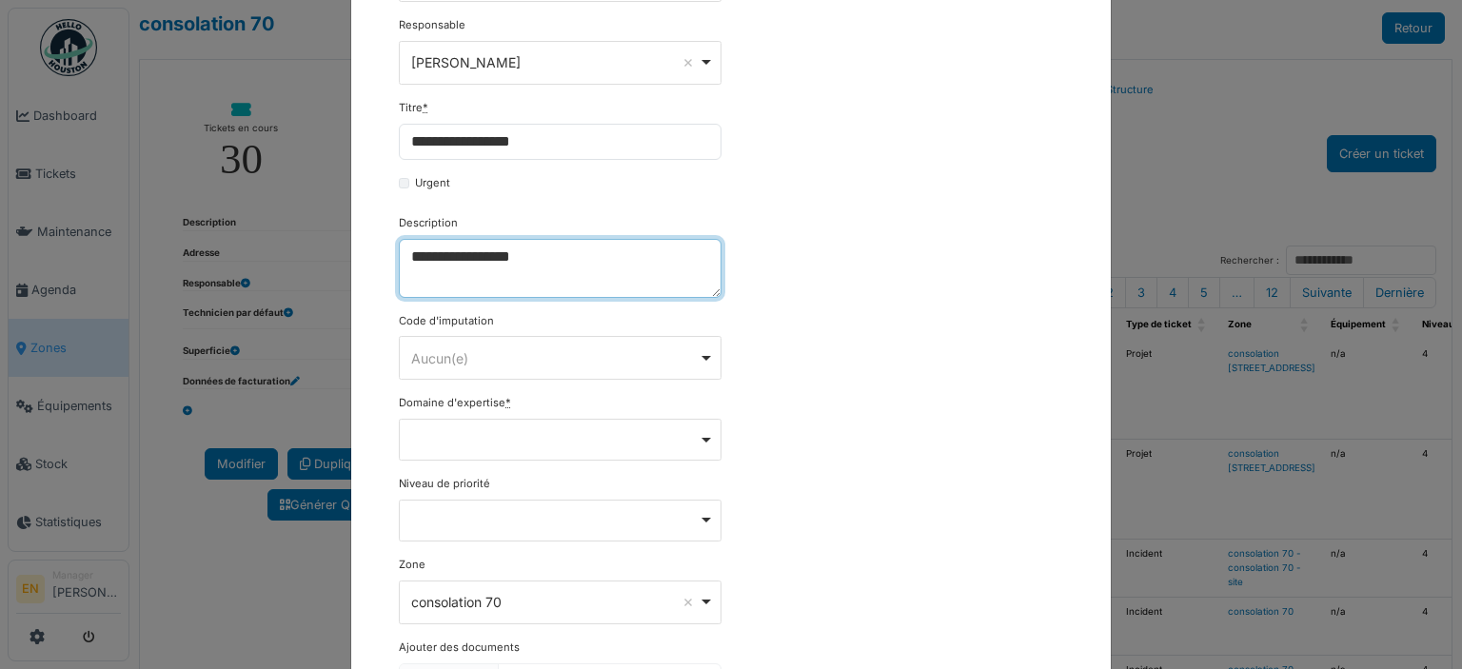
click at [692, 438] on div "Remove item" at bounding box center [560, 439] width 306 height 8
type textarea "**********"
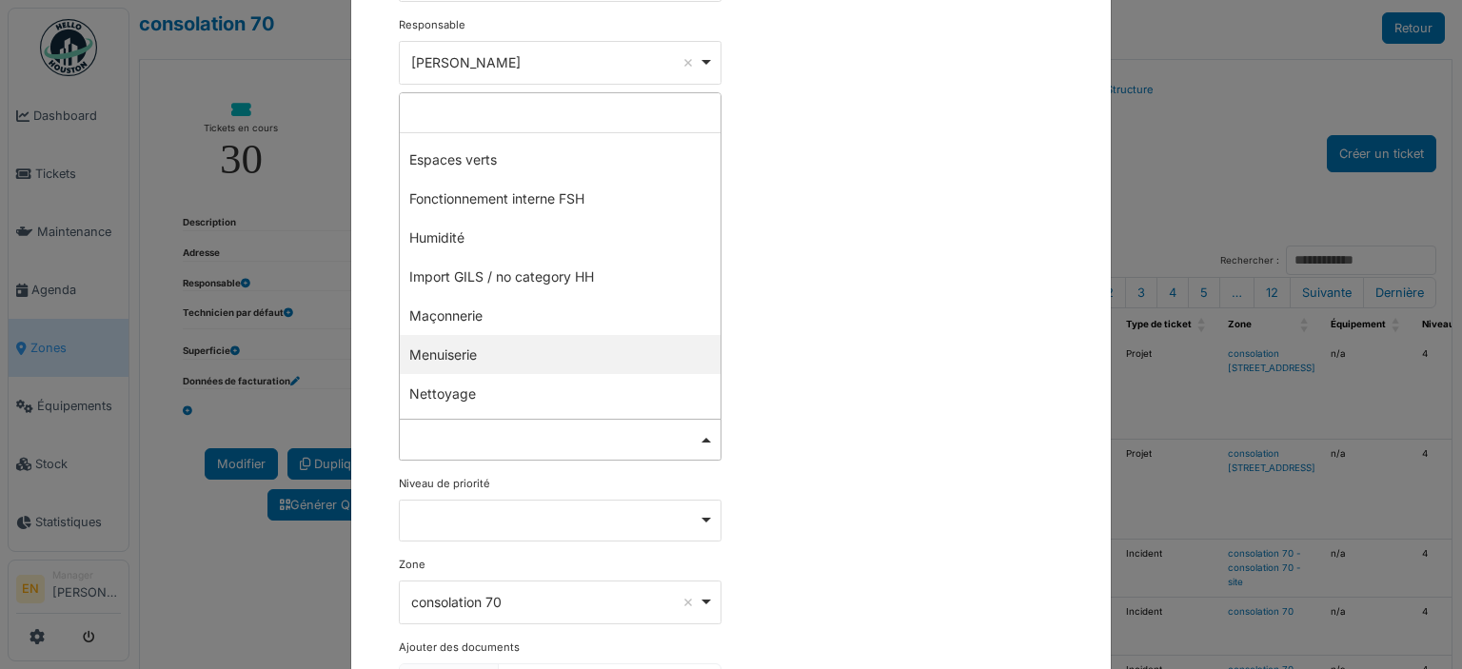
scroll to position [381, 0]
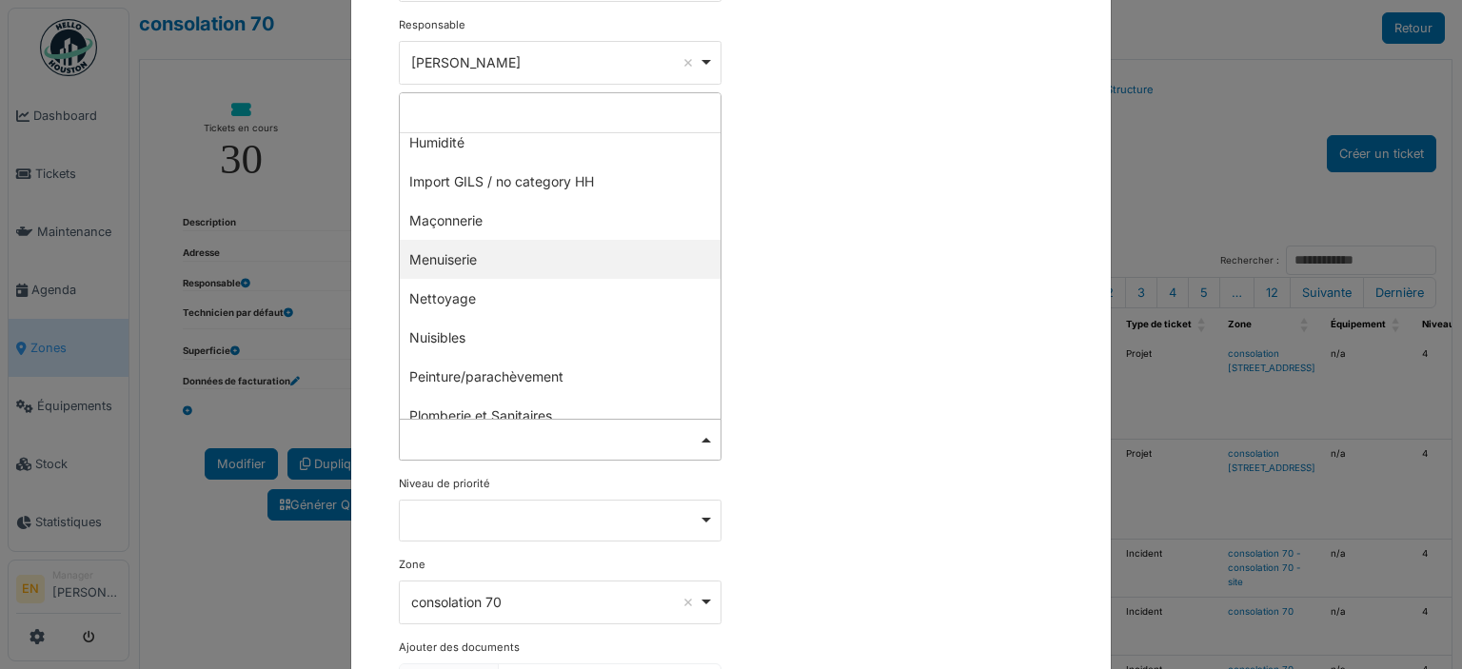
select select "***"
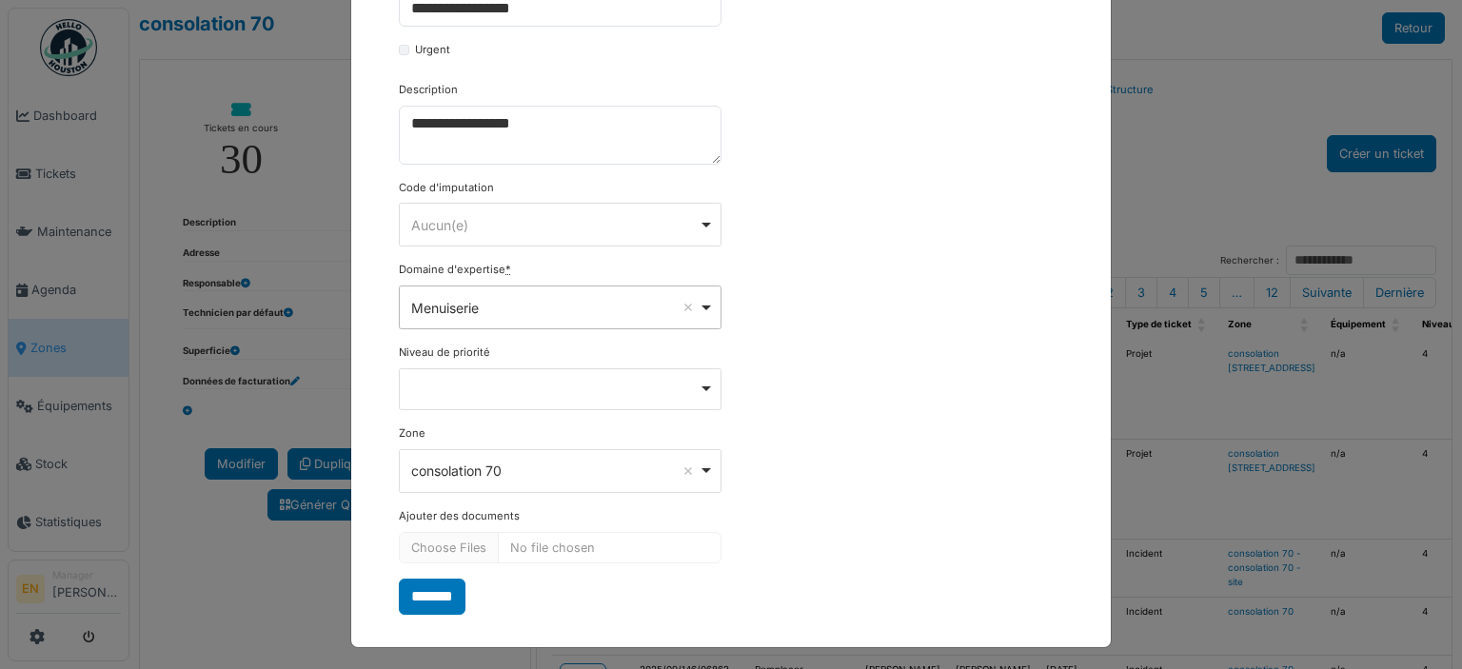
scroll to position [324, 0]
click at [443, 593] on input "*******" at bounding box center [432, 596] width 67 height 36
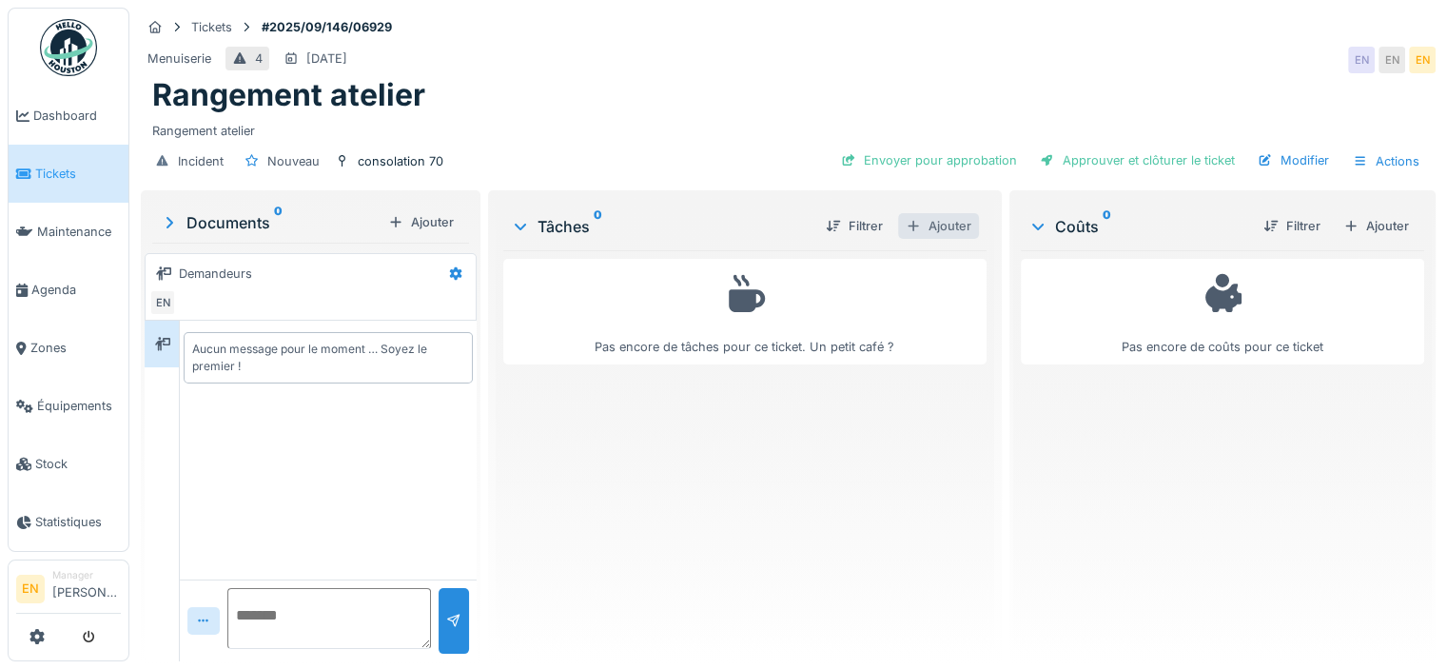
click at [939, 226] on div "Ajouter" at bounding box center [938, 226] width 81 height 26
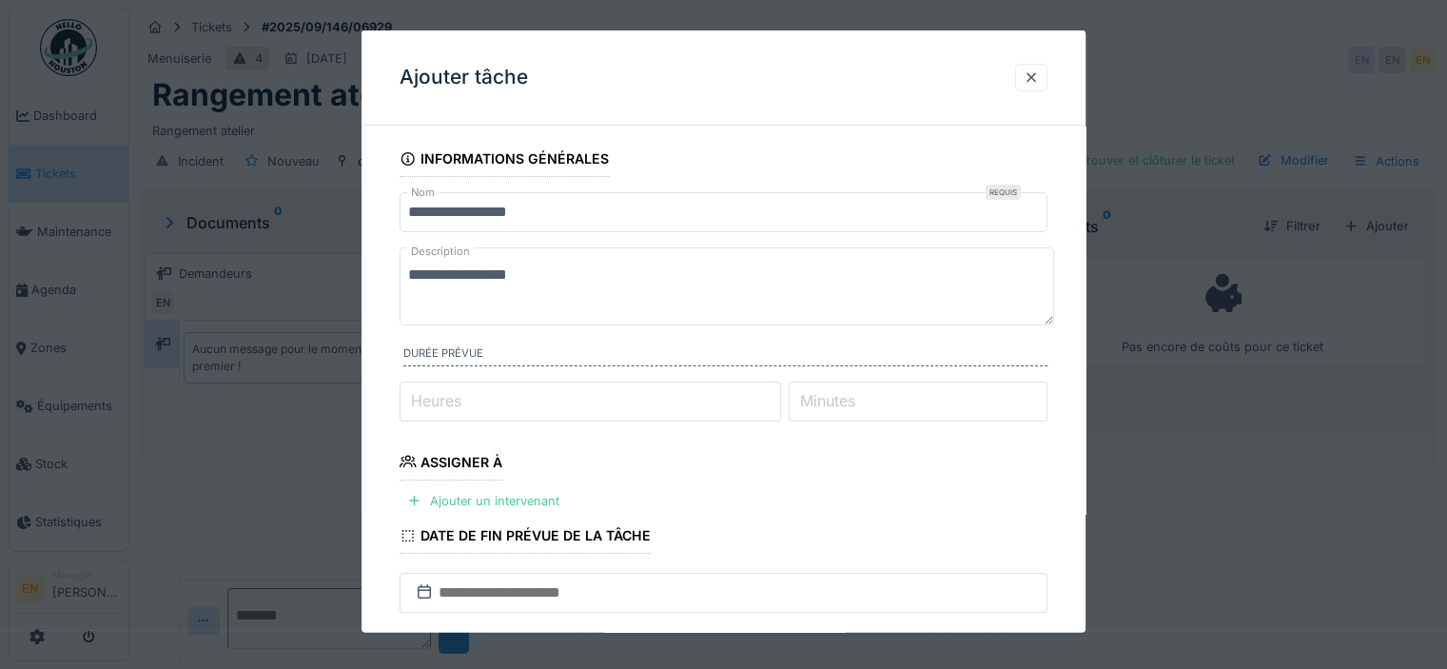
scroll to position [190, 0]
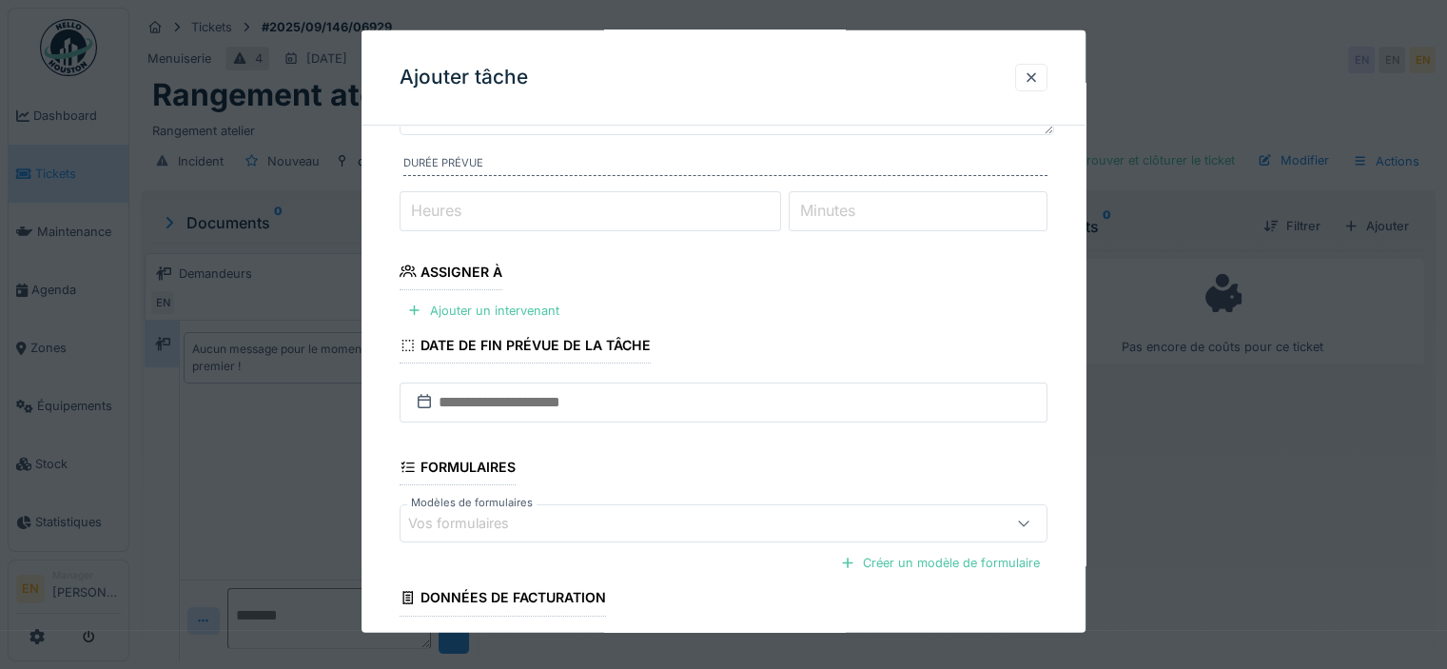
type input "*"
click at [781, 202] on input "*" at bounding box center [591, 210] width 382 height 40
click at [491, 304] on div "Ajouter un intervenant" at bounding box center [483, 310] width 167 height 26
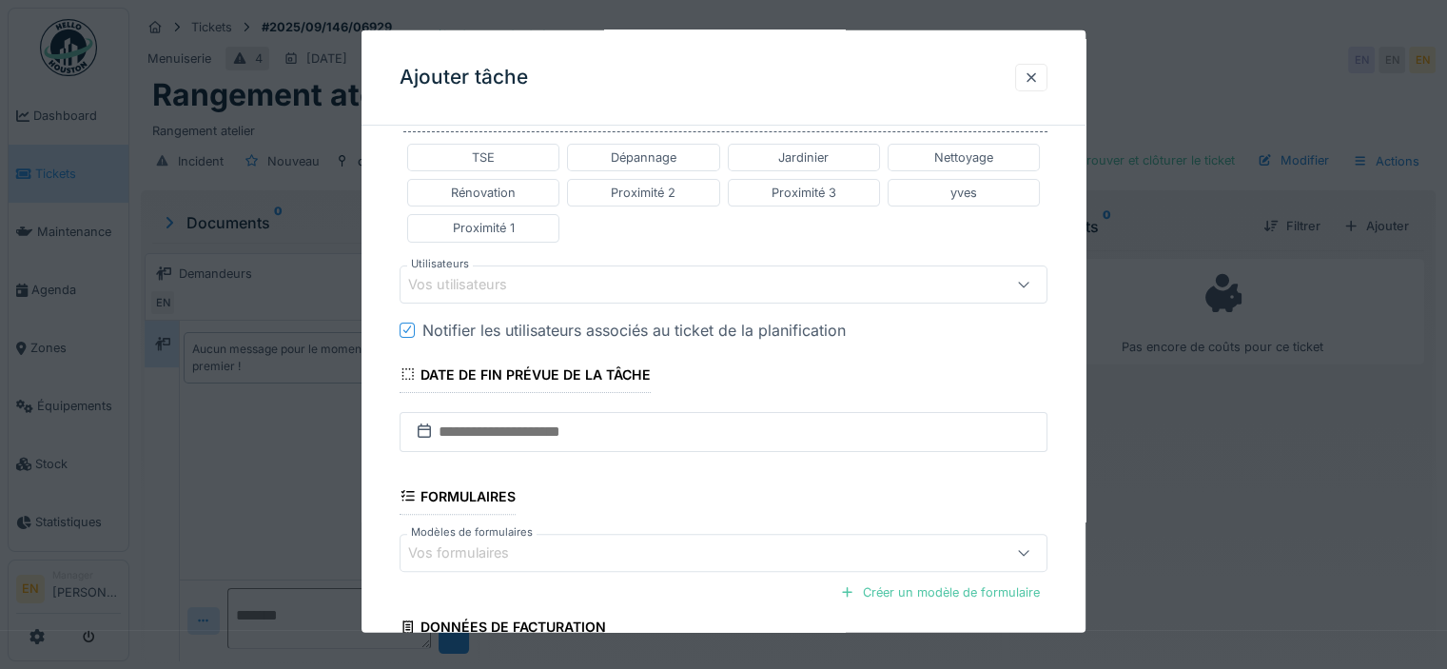
click at [571, 283] on div "Vos utilisateurs" at bounding box center [684, 283] width 552 height 21
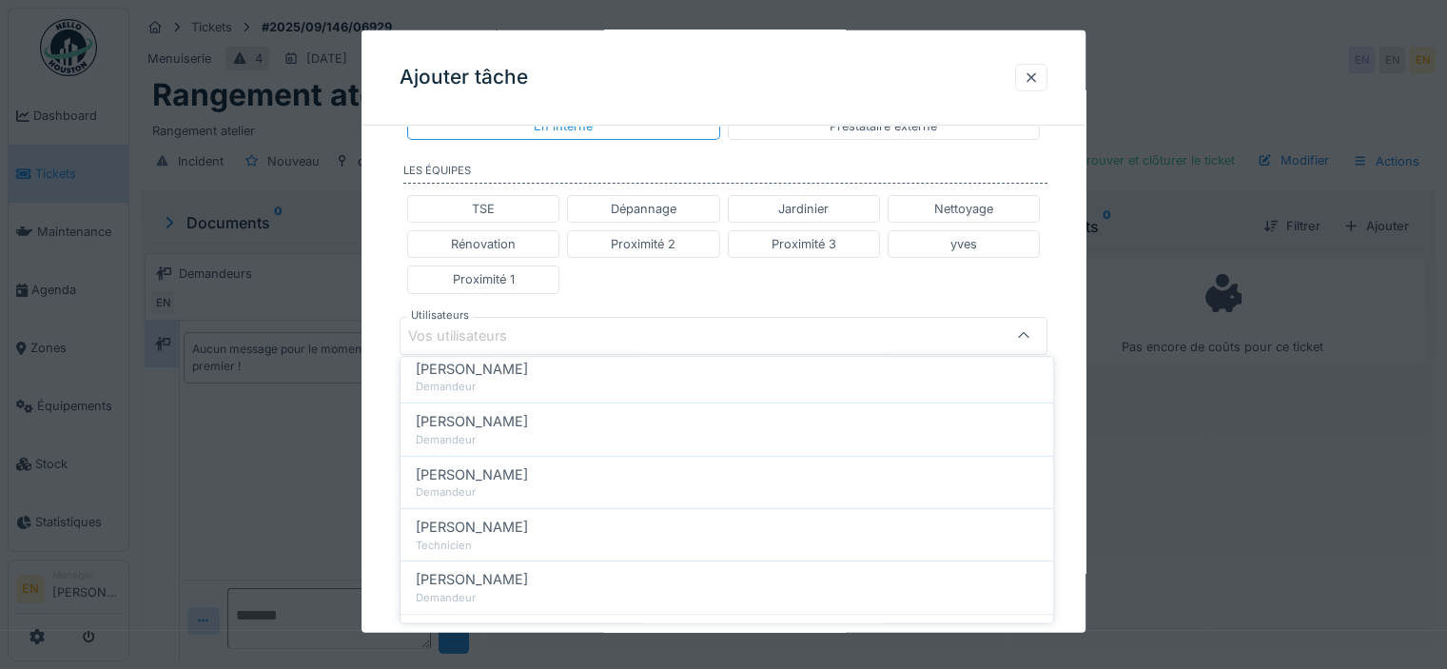
scroll to position [353, 0]
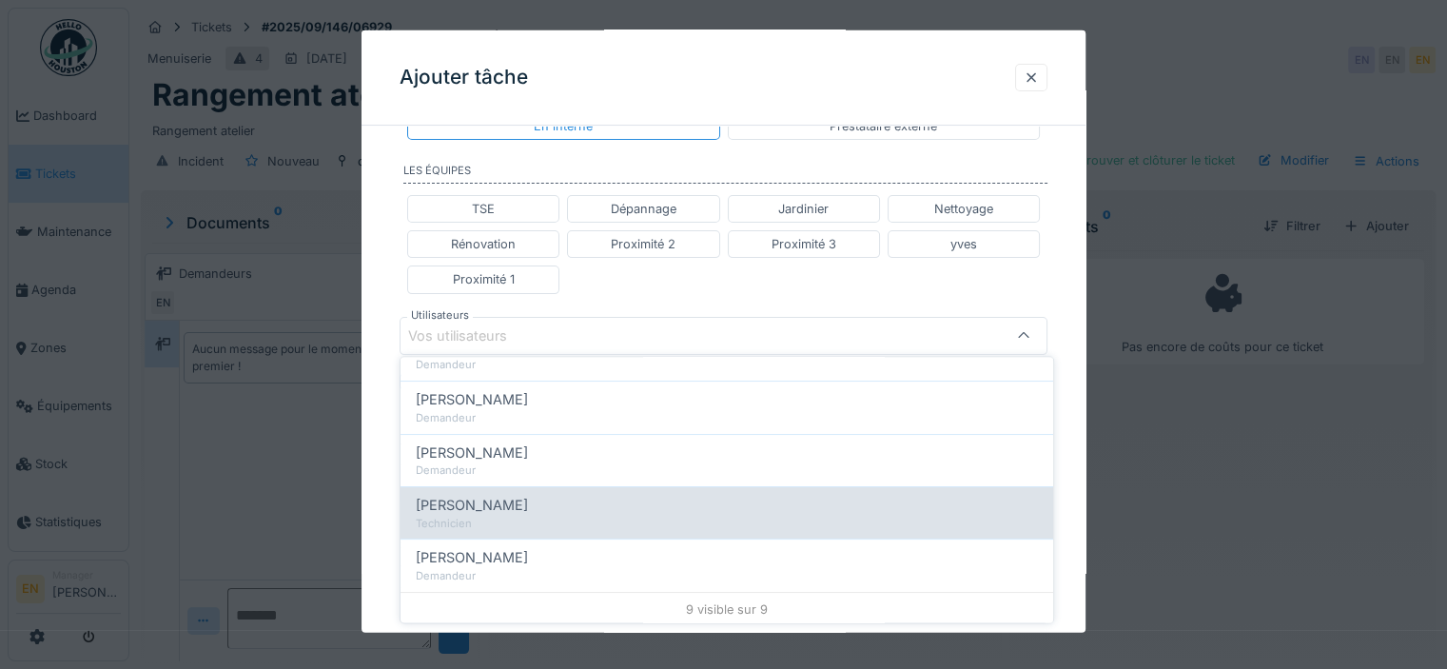
type input "****"
click at [506, 516] on div "Technicien" at bounding box center [727, 524] width 622 height 16
type input "****"
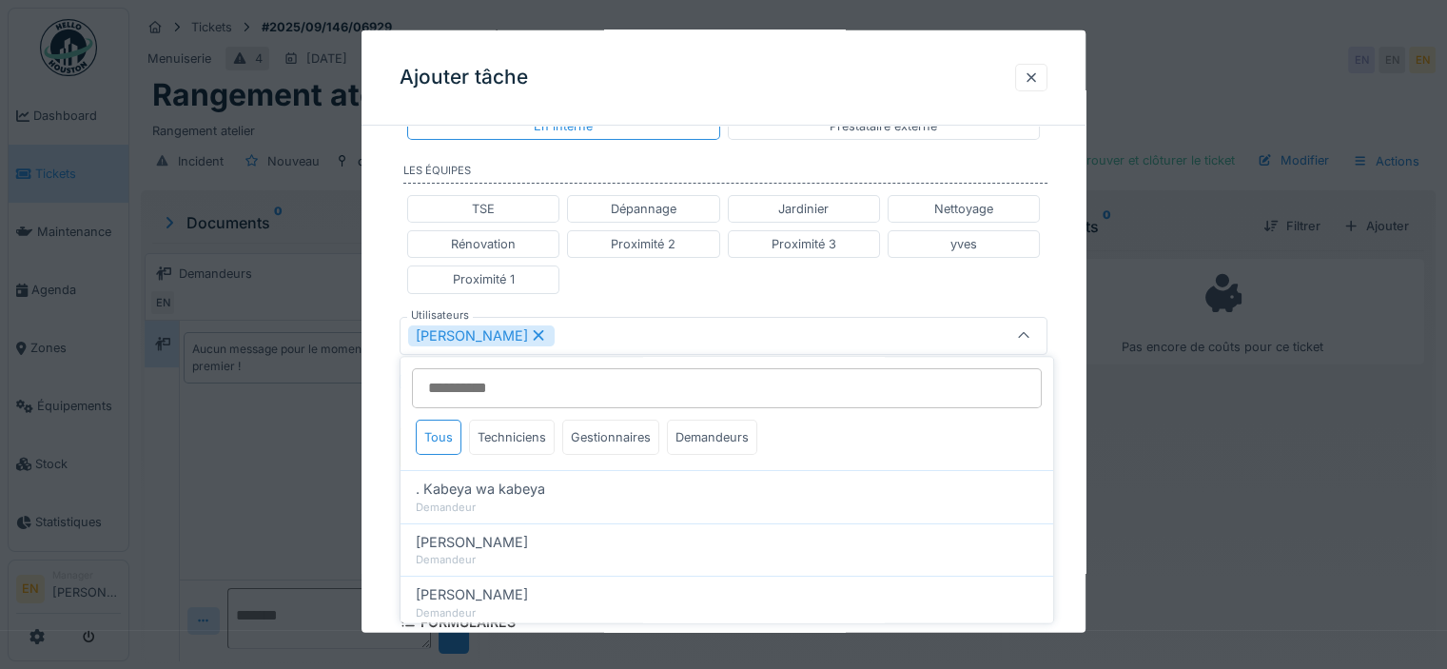
click at [1066, 486] on div "**********" at bounding box center [724, 326] width 724 height 1220
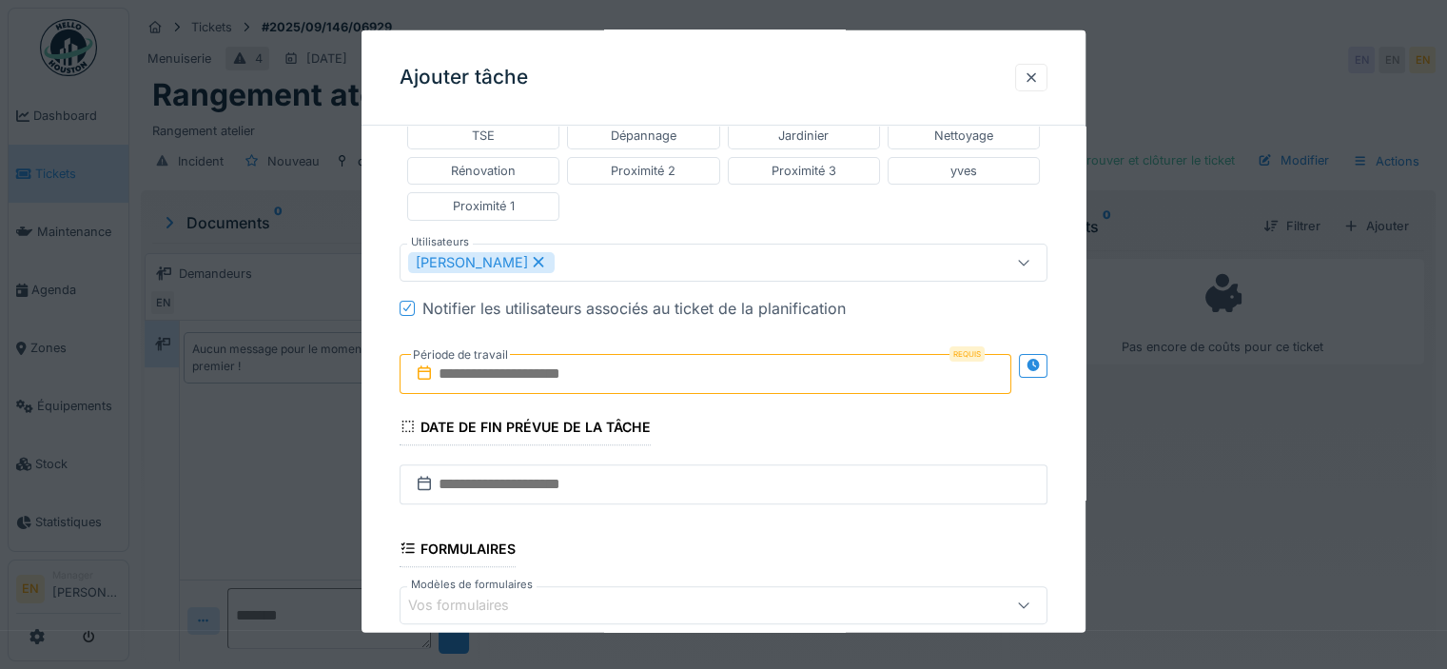
scroll to position [615, 0]
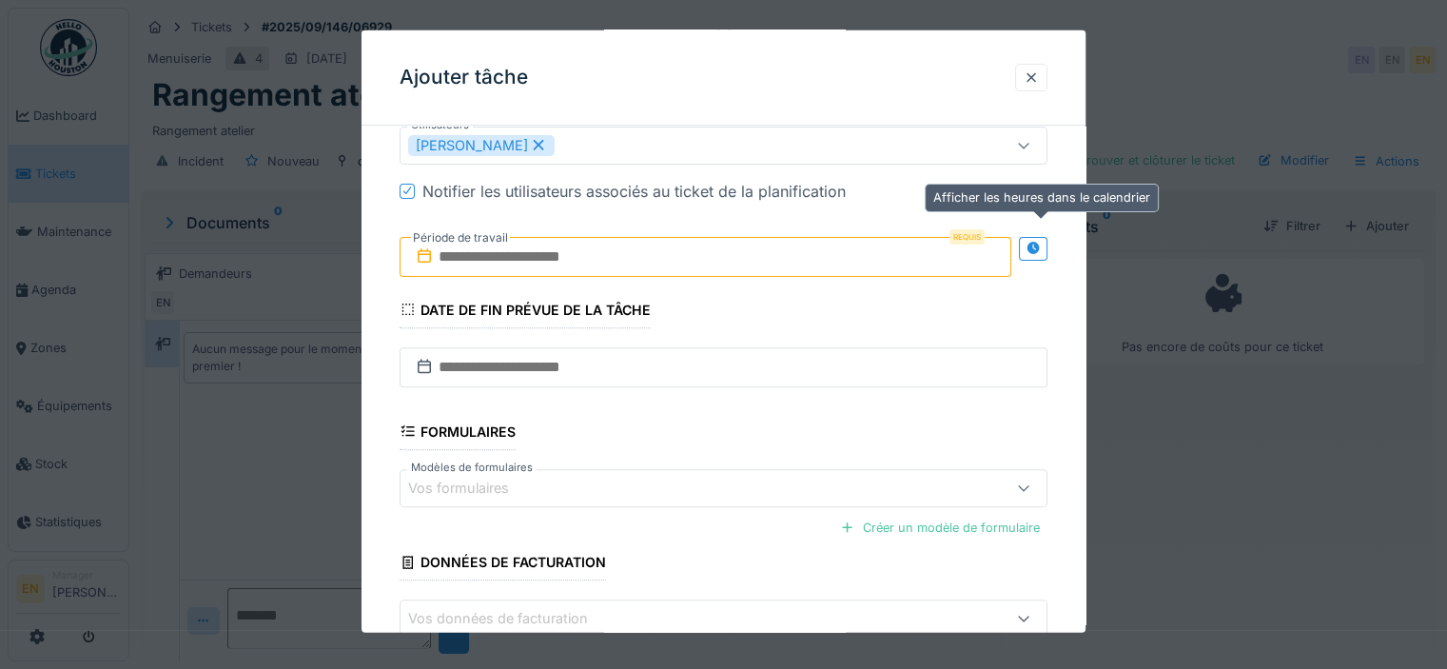
click at [1037, 245] on icon at bounding box center [1033, 248] width 12 height 12
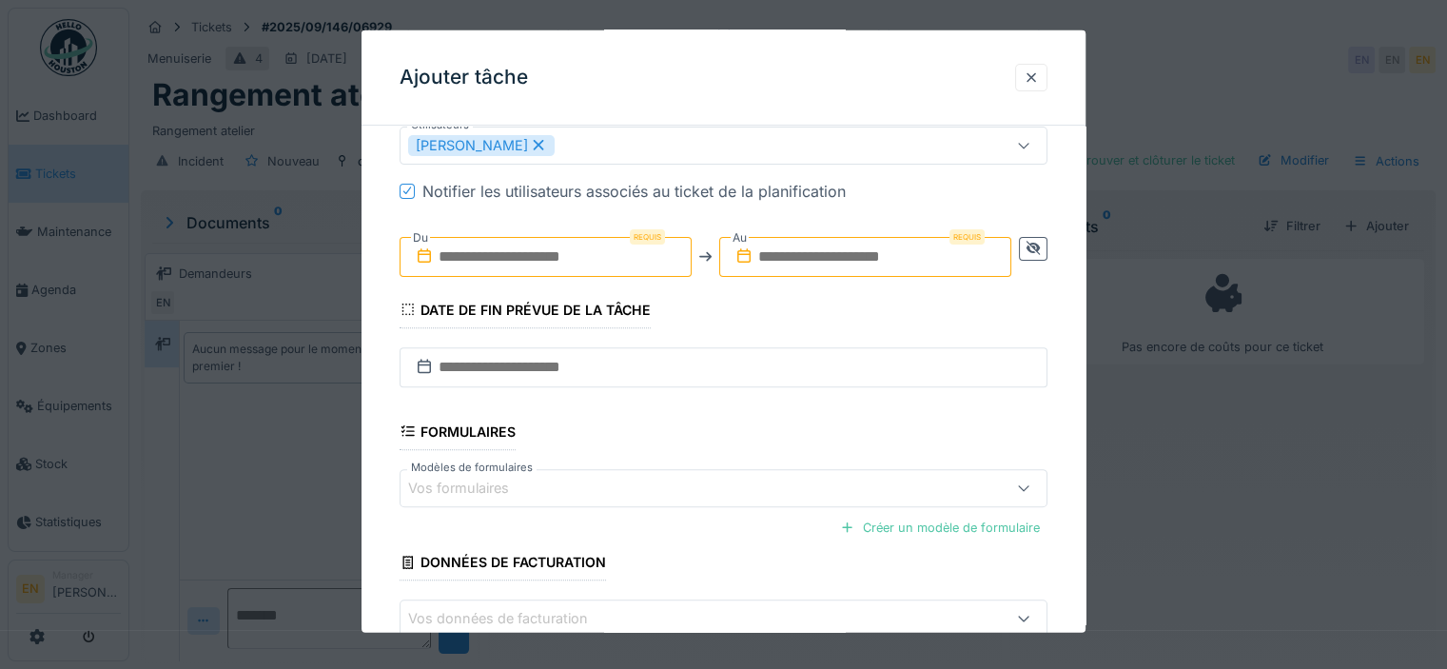
click at [583, 246] on input "text" at bounding box center [546, 256] width 292 height 40
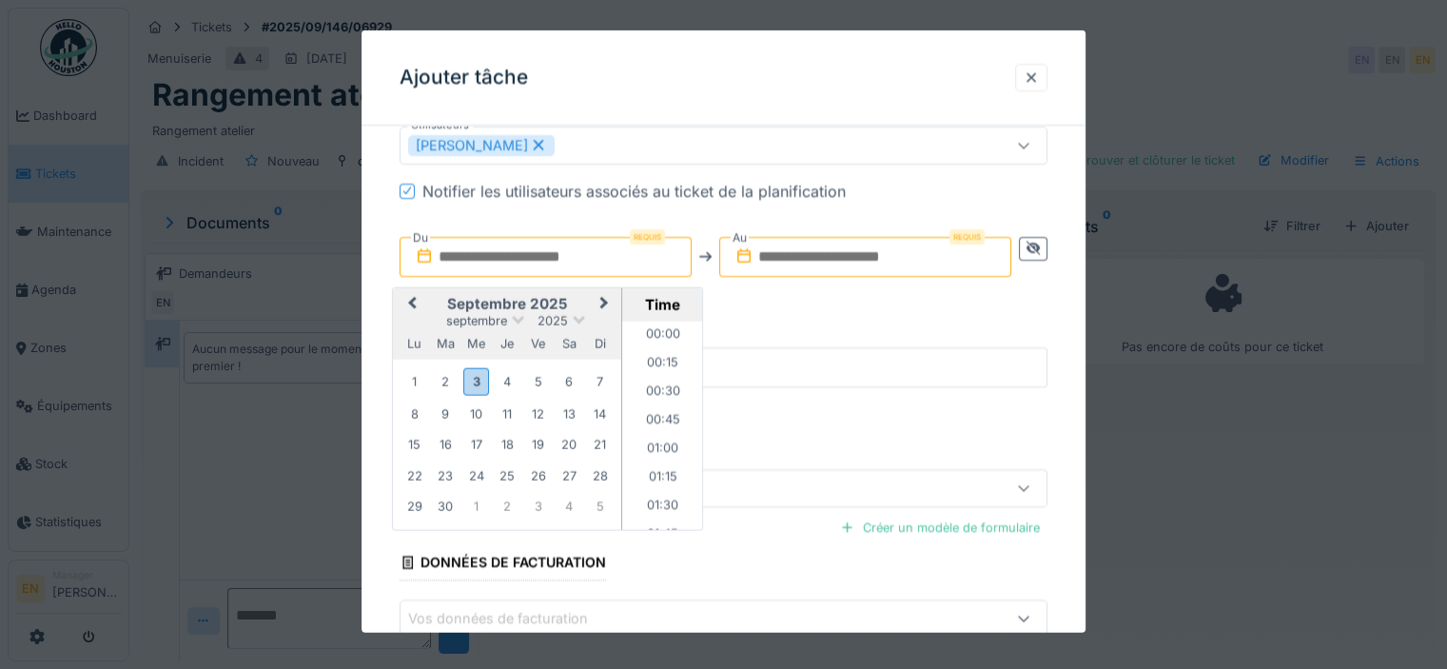
scroll to position [1194, 0]
click at [476, 383] on div "3" at bounding box center [476, 381] width 26 height 28
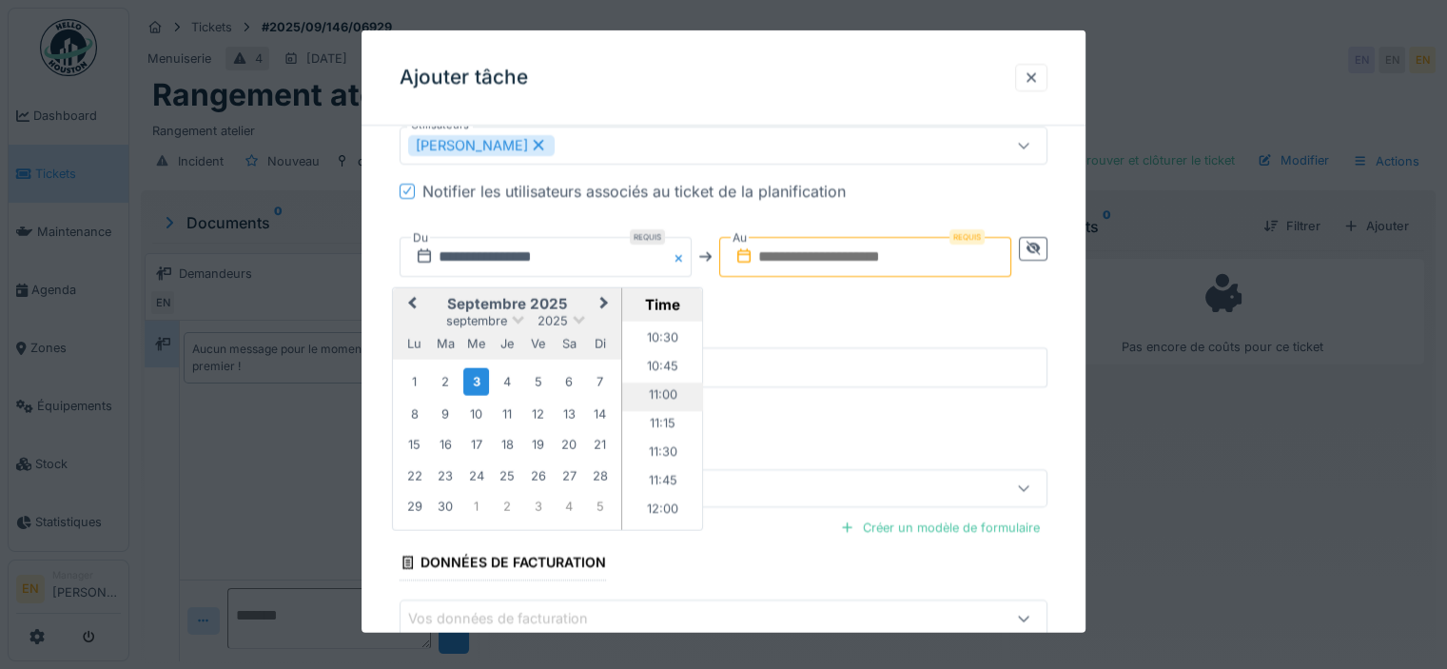
click at [670, 397] on li "11:00" at bounding box center [662, 397] width 81 height 29
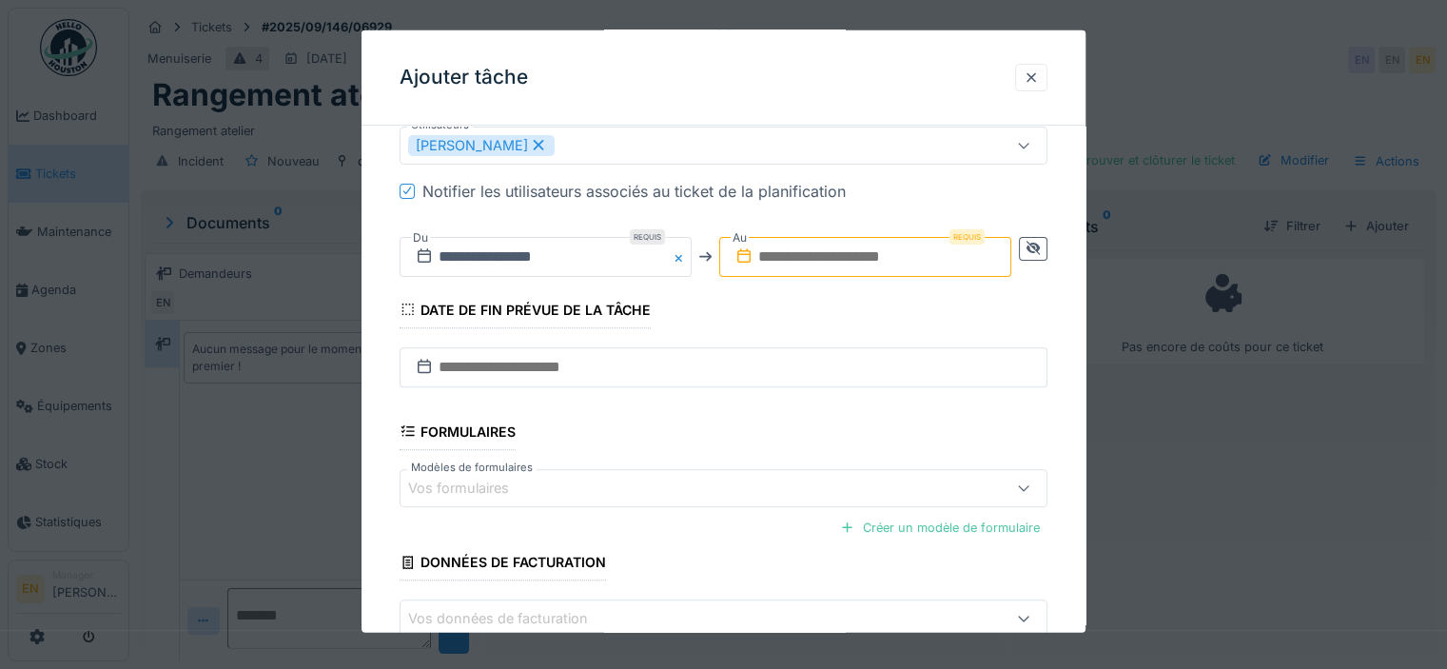
click at [843, 261] on input "text" at bounding box center [865, 256] width 292 height 40
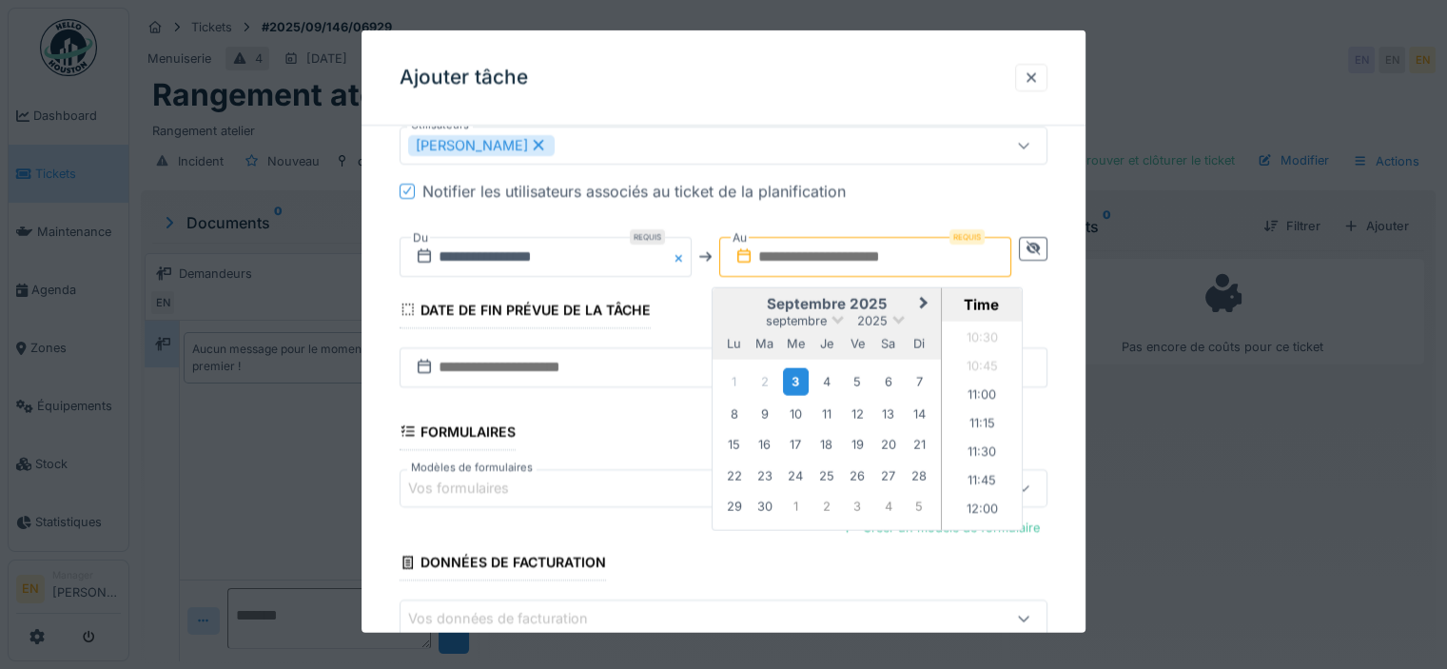
click at [795, 380] on div "3" at bounding box center [796, 381] width 26 height 28
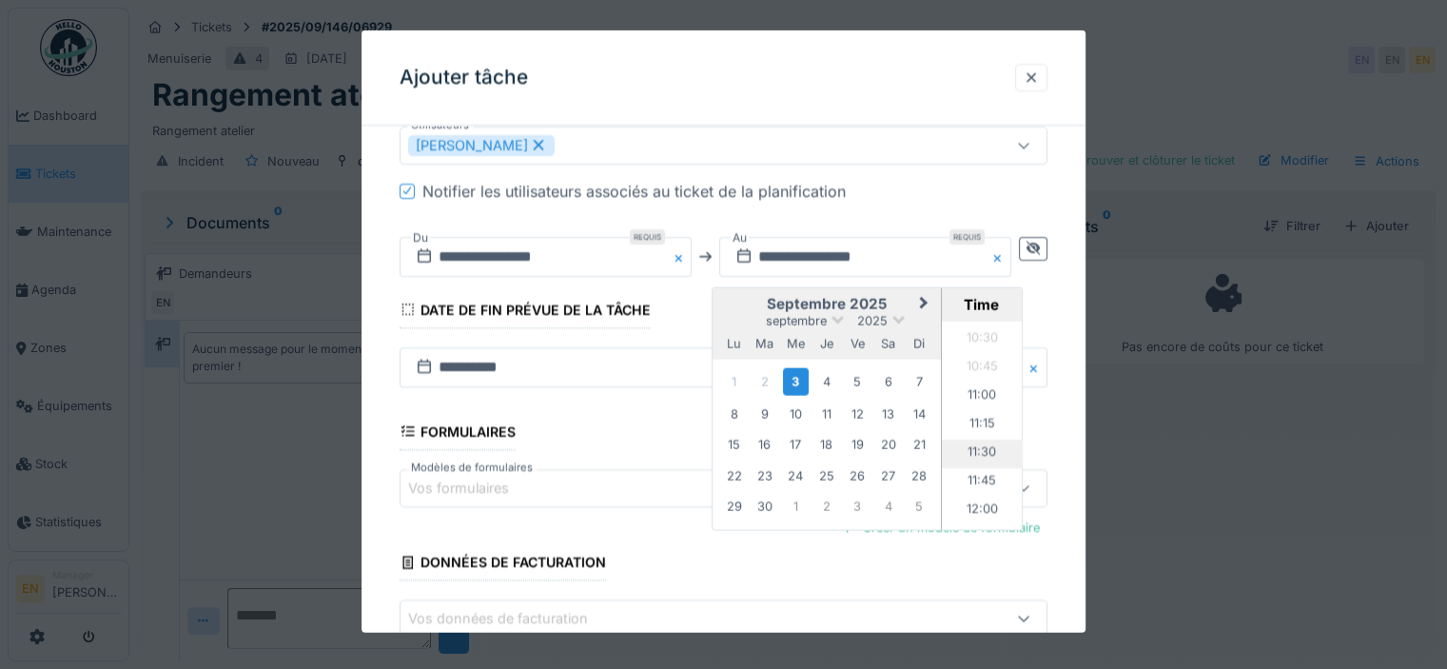
scroll to position [1289, 0]
click at [986, 402] on li "12:00" at bounding box center [982, 416] width 81 height 29
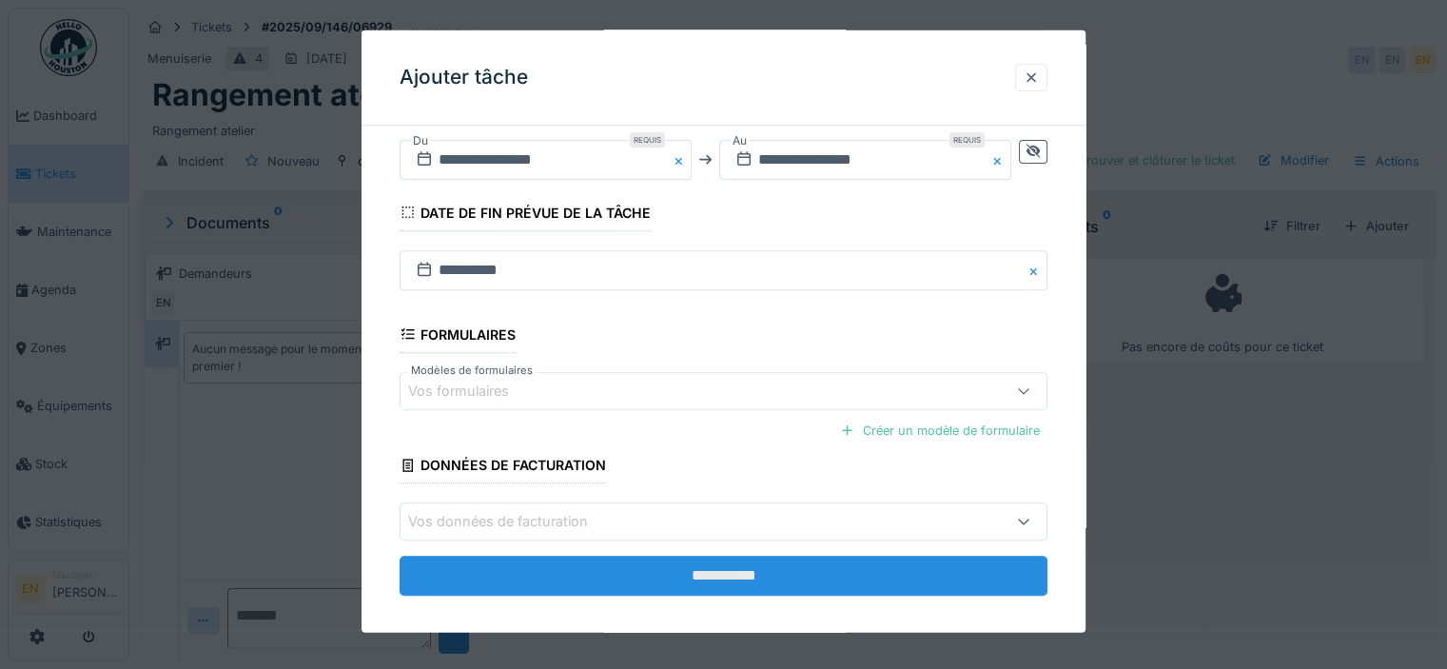
scroll to position [723, 0]
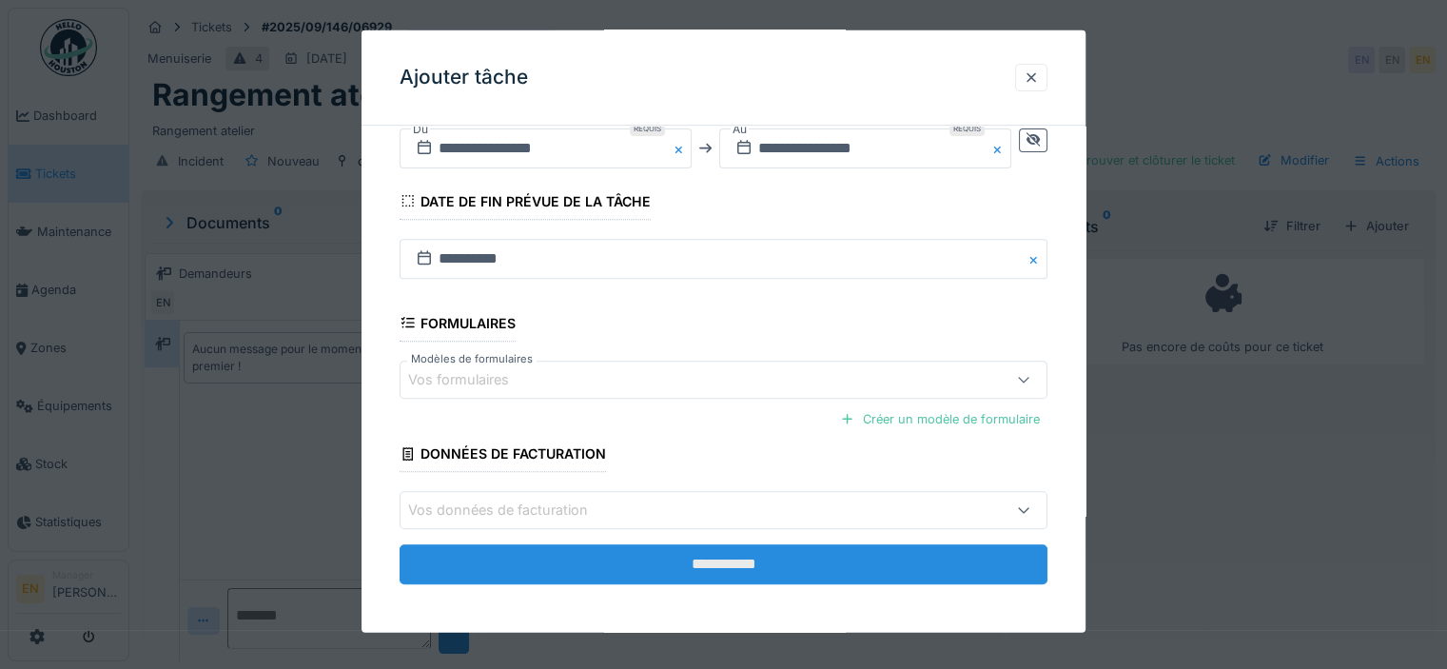
click at [699, 561] on input "**********" at bounding box center [724, 564] width 648 height 40
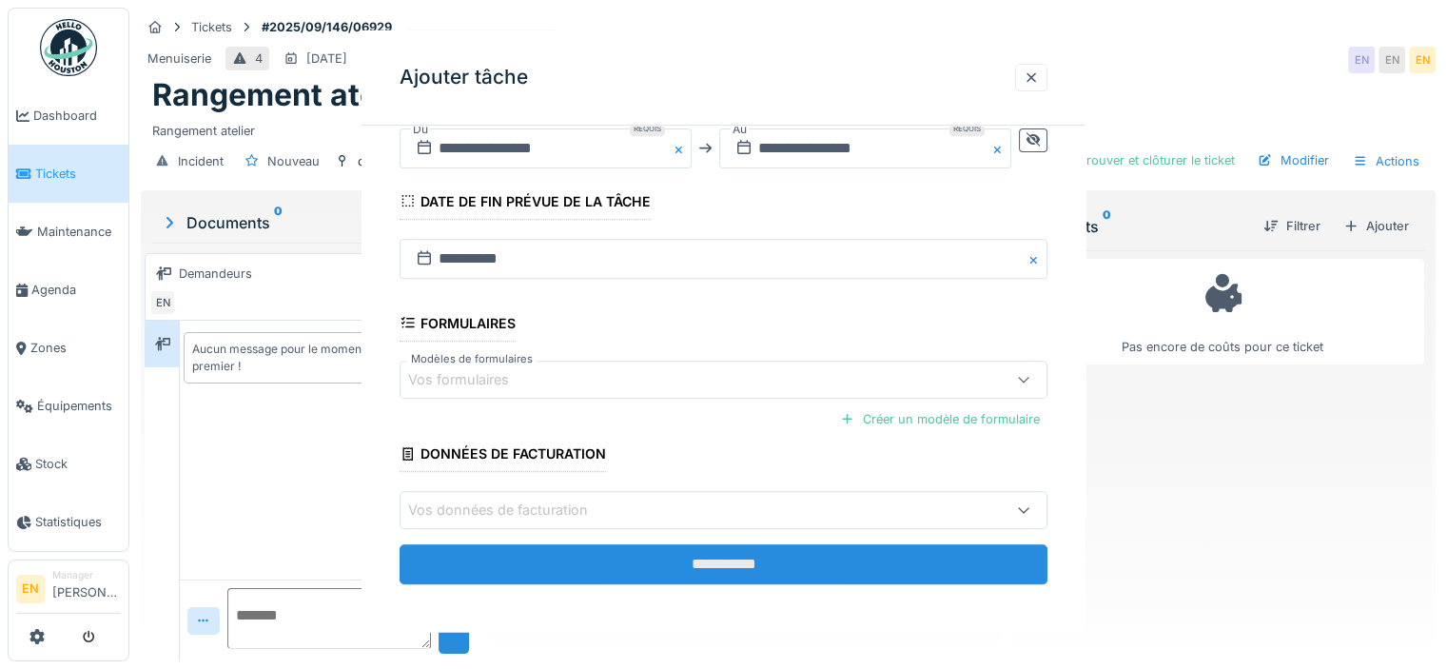
scroll to position [0, 0]
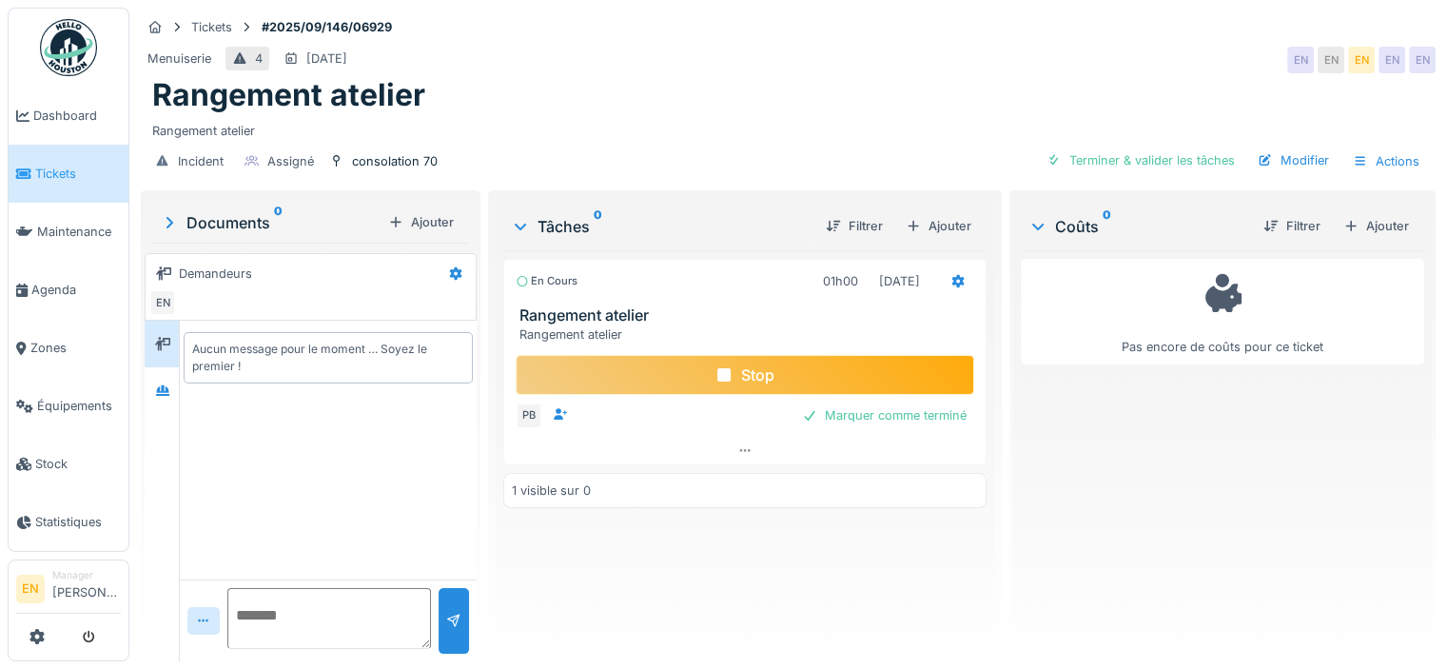
click at [873, 51] on div "Menuiserie 4 08/09/2025 EN EN EN EN EN" at bounding box center [788, 60] width 1295 height 34
click at [849, 74] on div "Menuiserie 4 08/09/2025 EN EN EN EN EN" at bounding box center [788, 60] width 1295 height 34
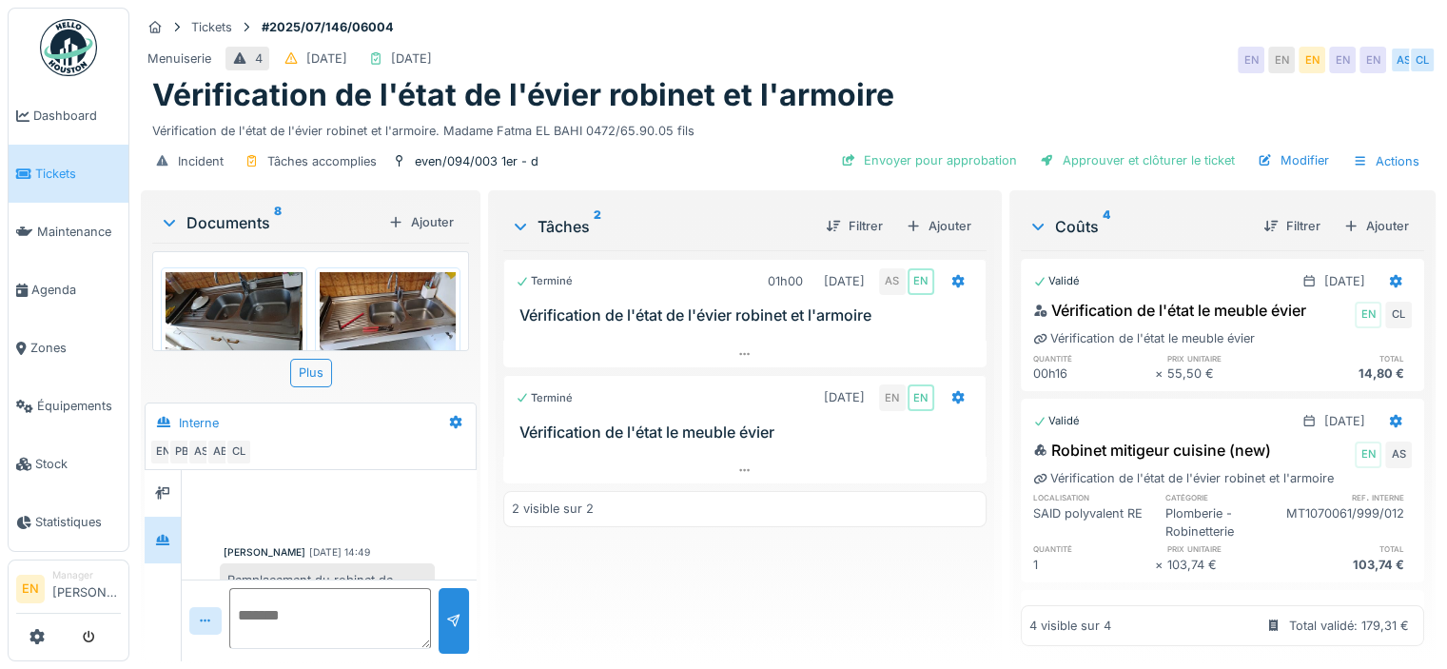
scroll to position [354, 0]
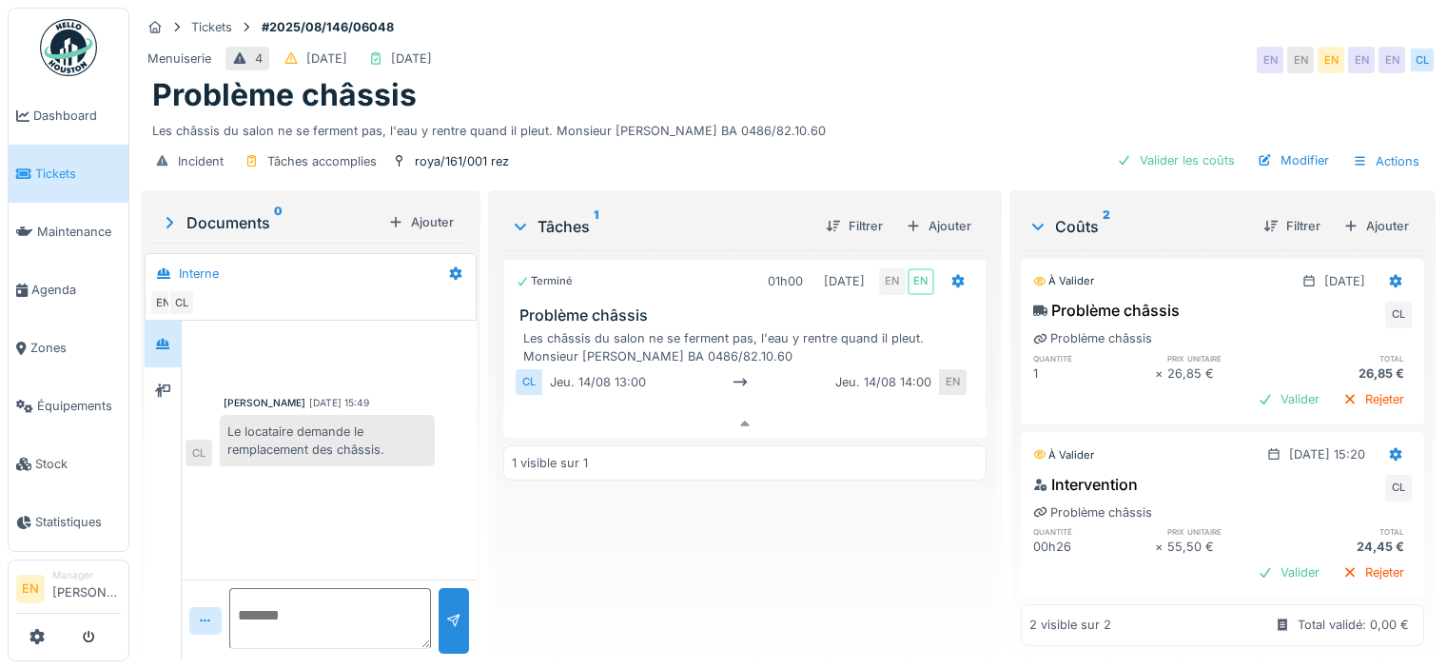
scroll to position [14, 0]
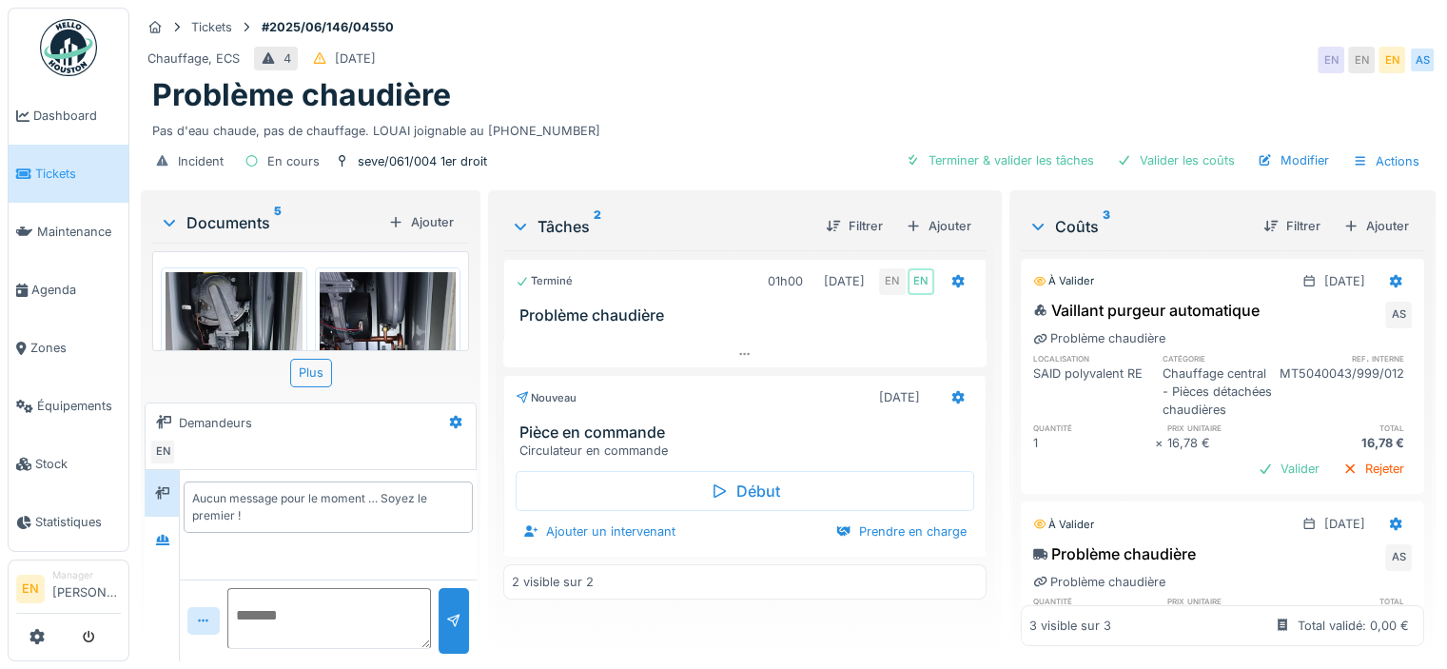
scroll to position [14, 0]
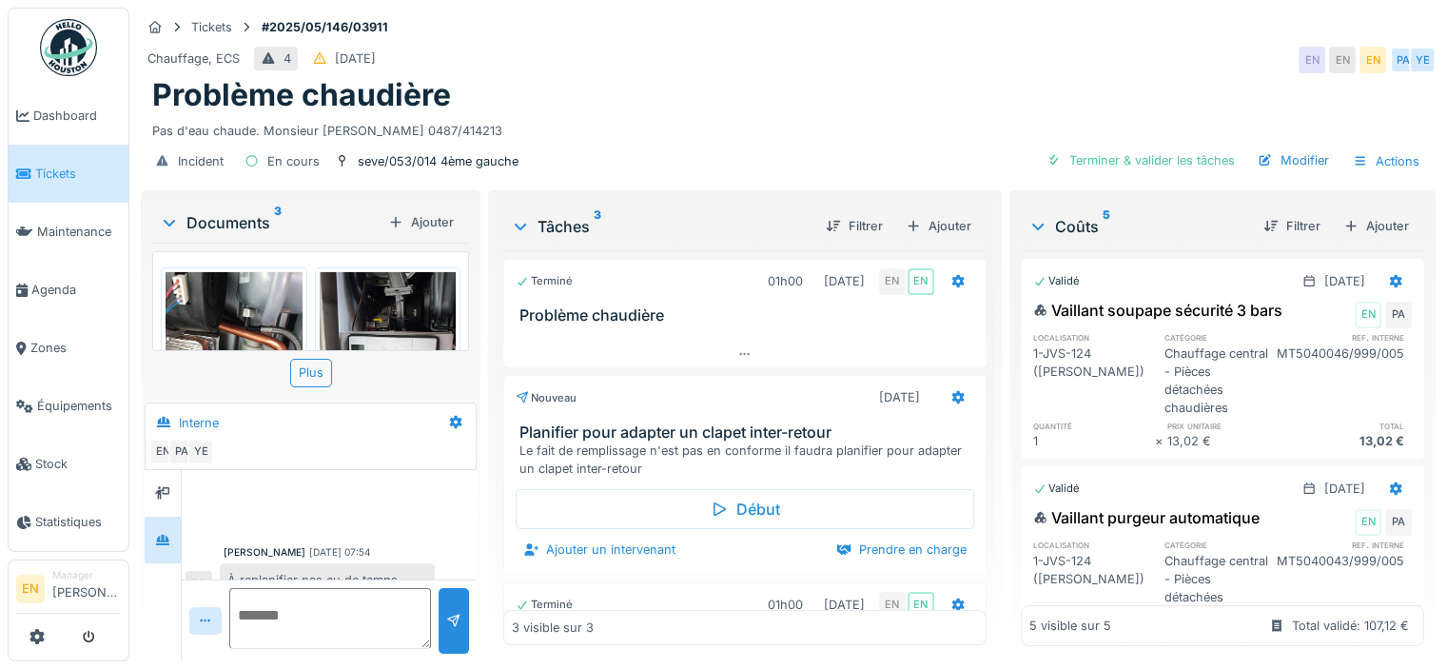
scroll to position [466, 0]
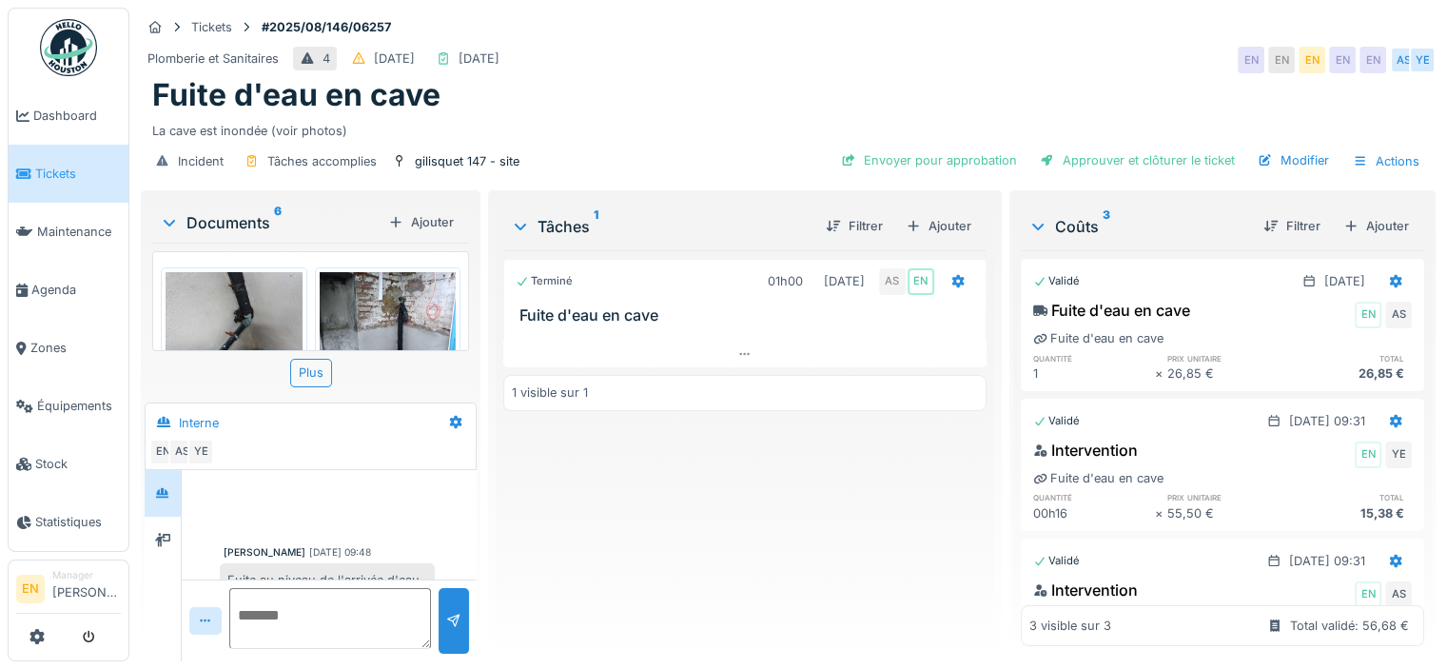
scroll to position [14, 0]
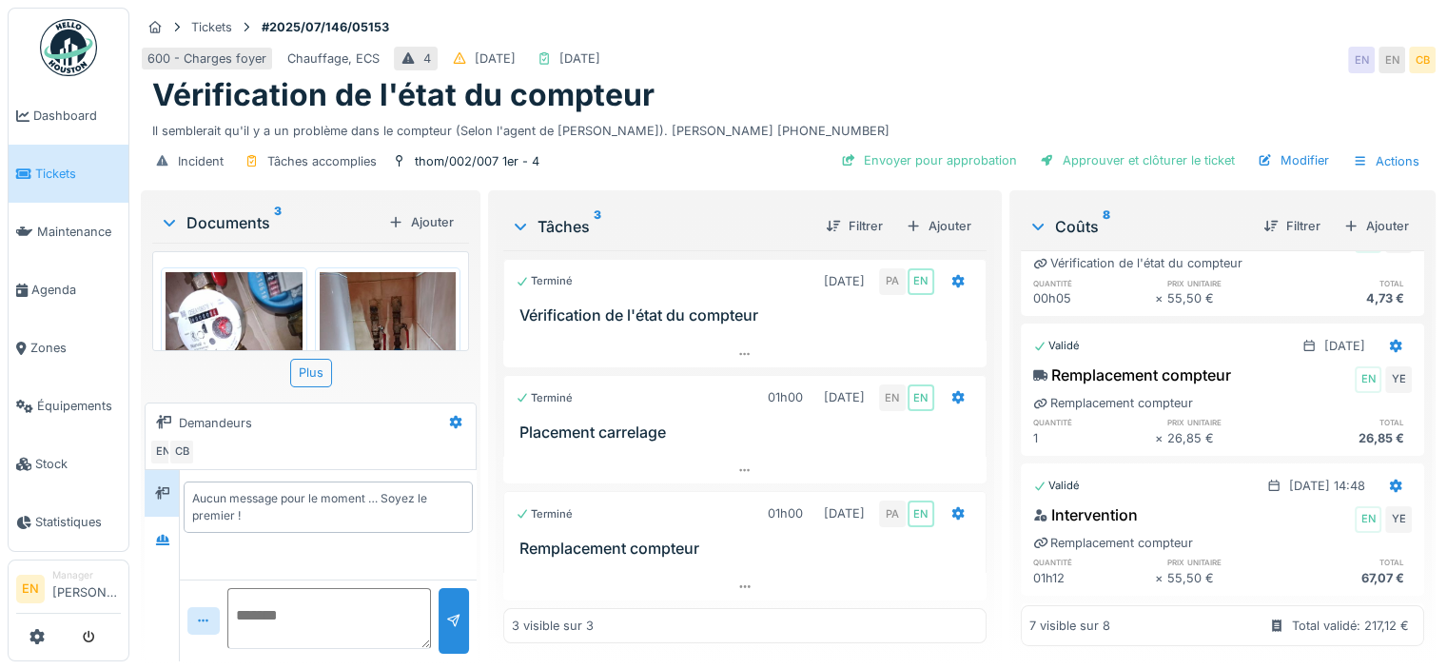
scroll to position [14, 0]
